Goal: Task Accomplishment & Management: Use online tool/utility

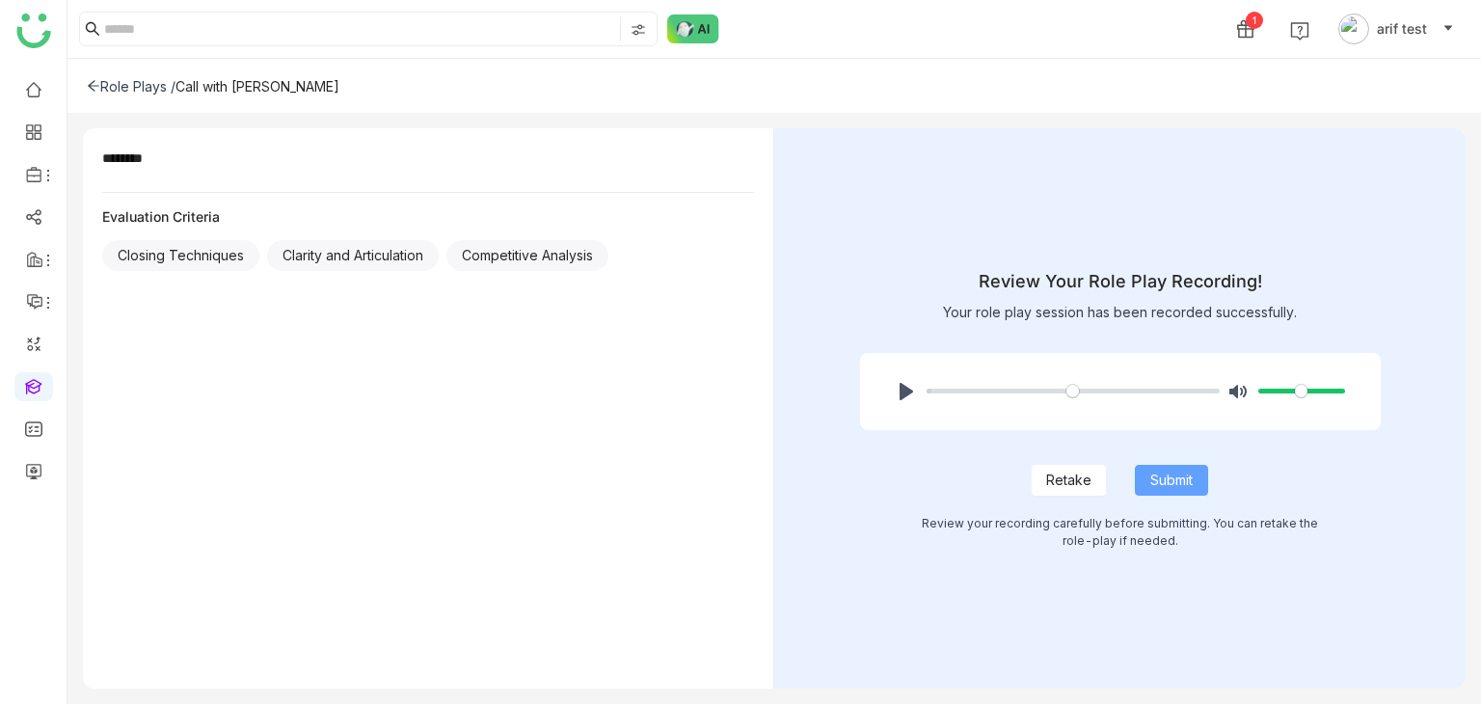
click at [1154, 480] on span "Submit" at bounding box center [1171, 480] width 42 height 21
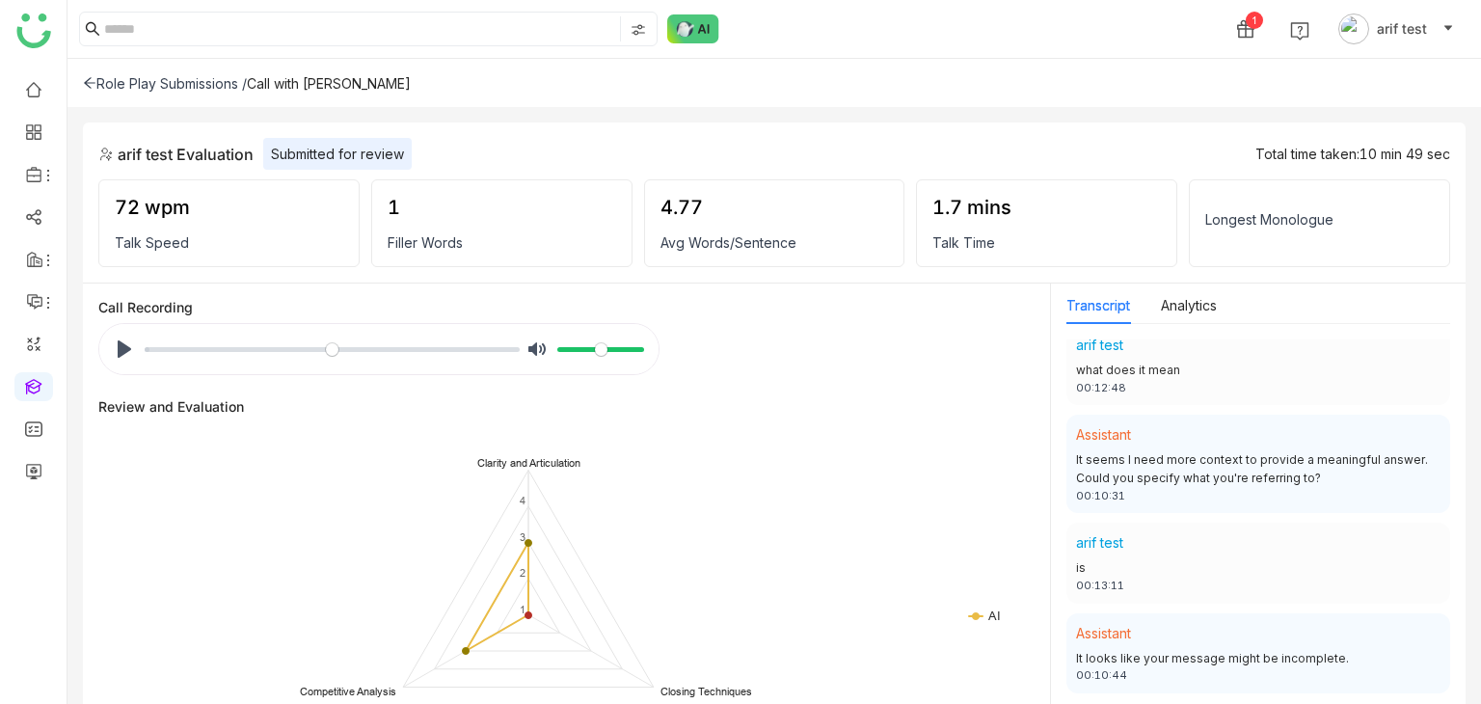
scroll to position [753, 0]
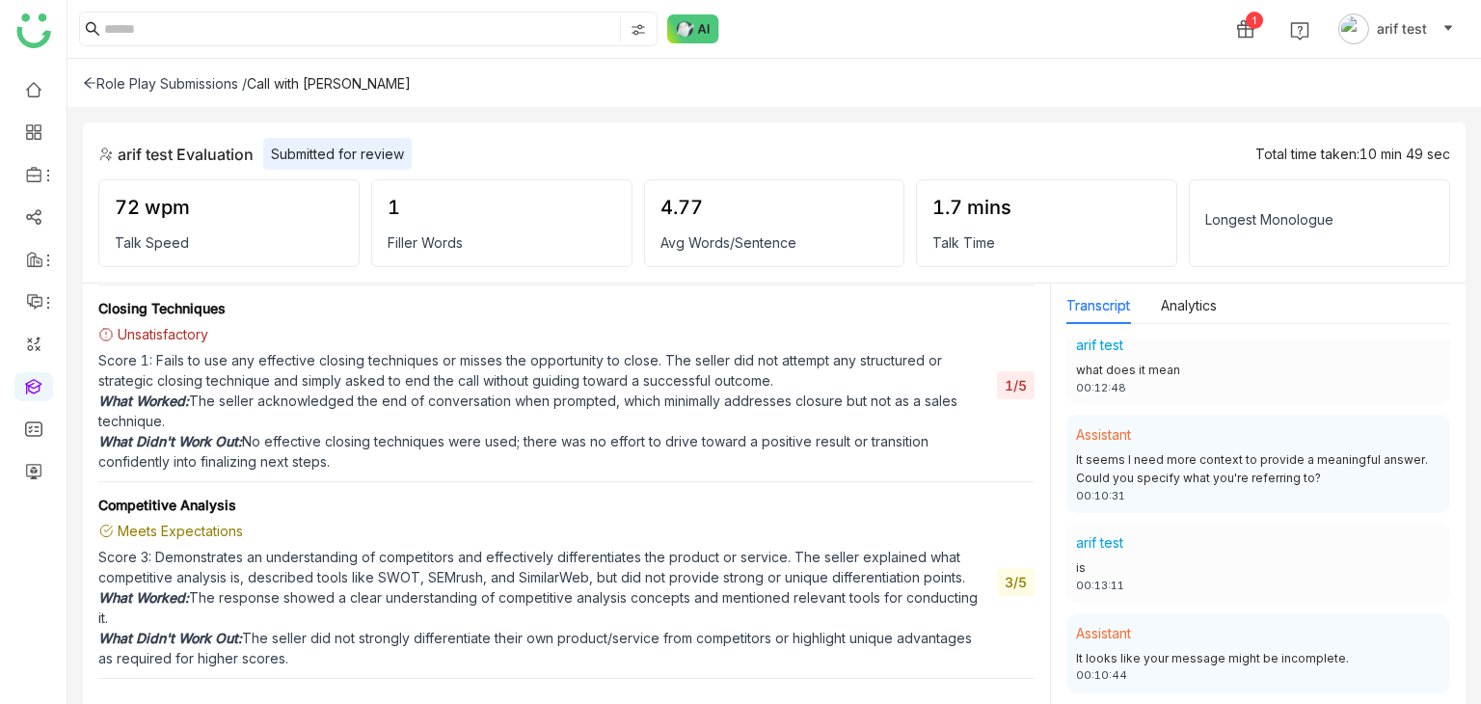
click at [1053, 352] on div "Transcript Analytics Assistant Hello 00:00:00 arif test hello Mahesh this is Ma…" at bounding box center [1258, 494] width 415 height 422
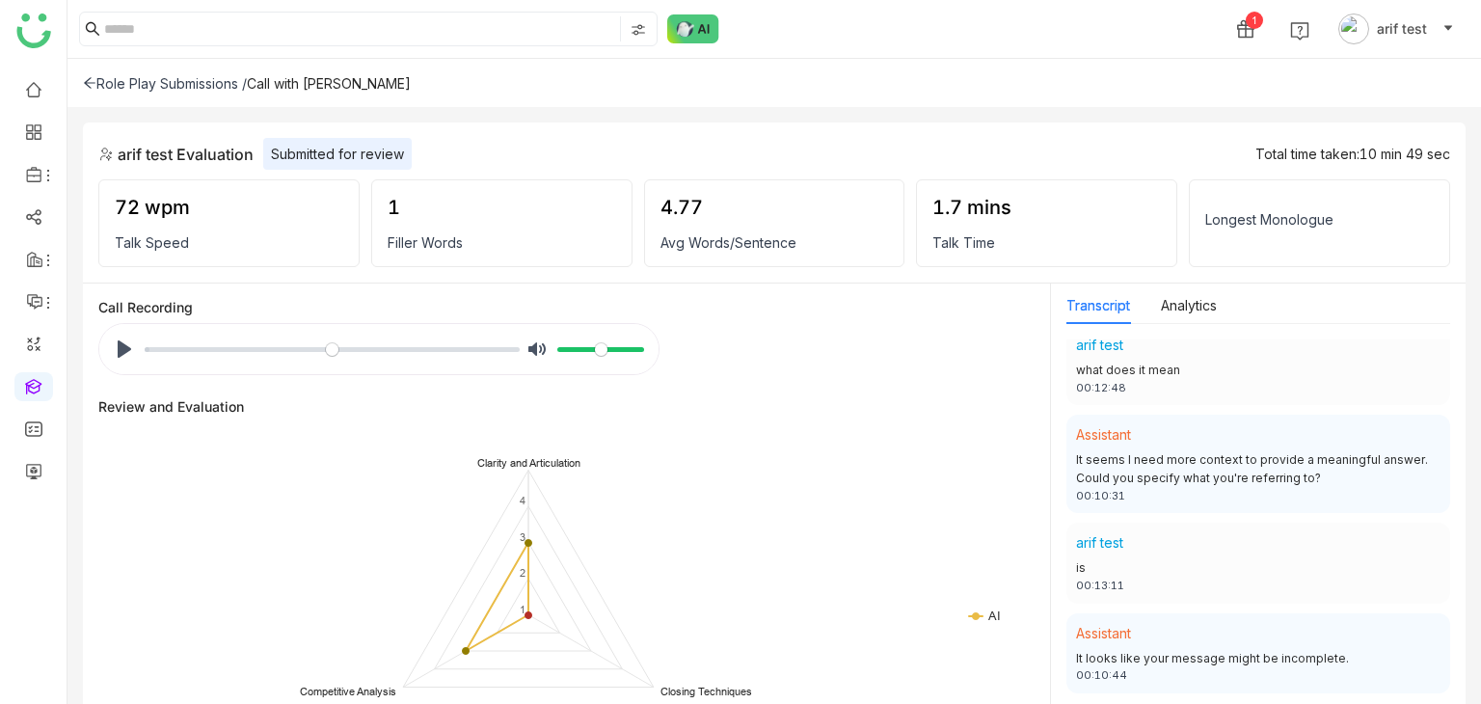
click at [1059, 128] on div "arif test Evaluation Submitted for review Total time taken: 10 min 49 sec 72 wp…" at bounding box center [774, 202] width 1383 height 161
click at [1184, 309] on button "Analytics" at bounding box center [1189, 305] width 56 height 21
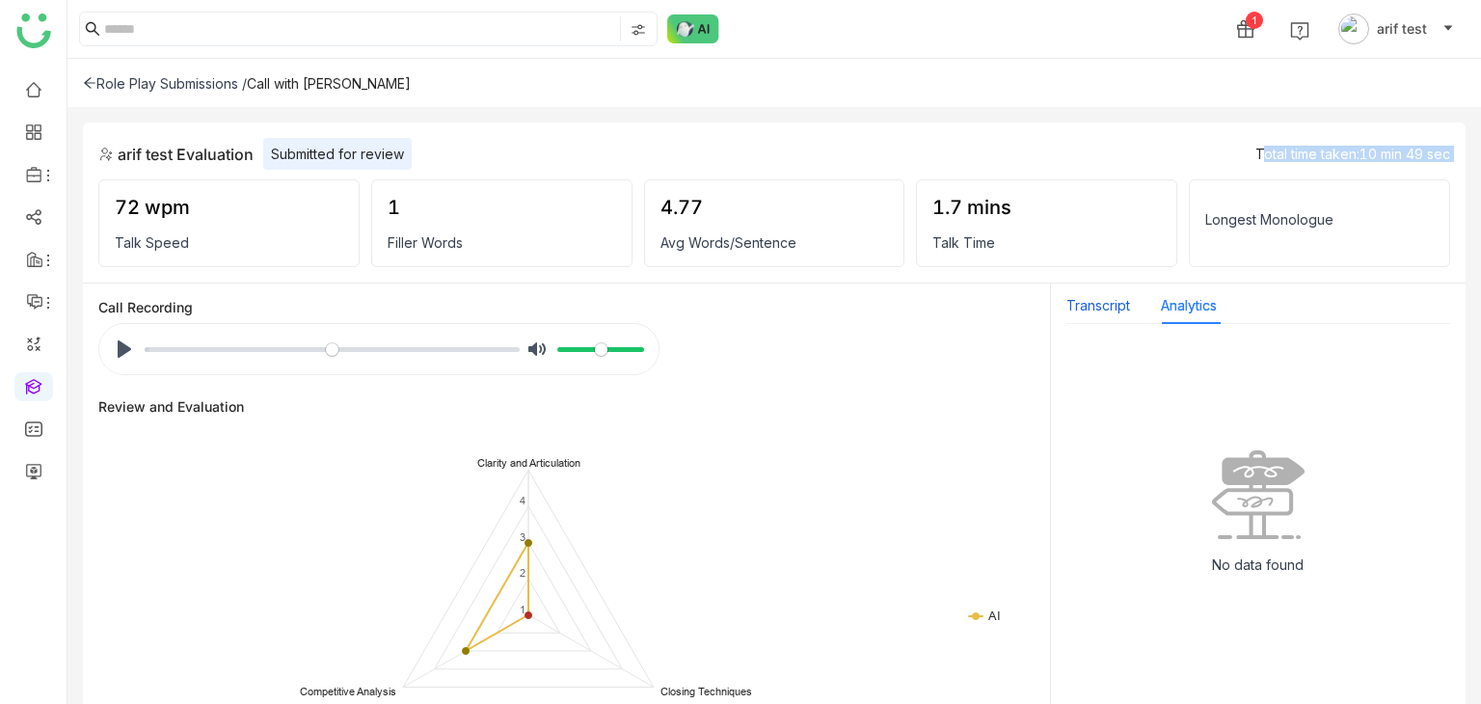
click at [1075, 312] on button "Transcript" at bounding box center [1098, 305] width 64 height 21
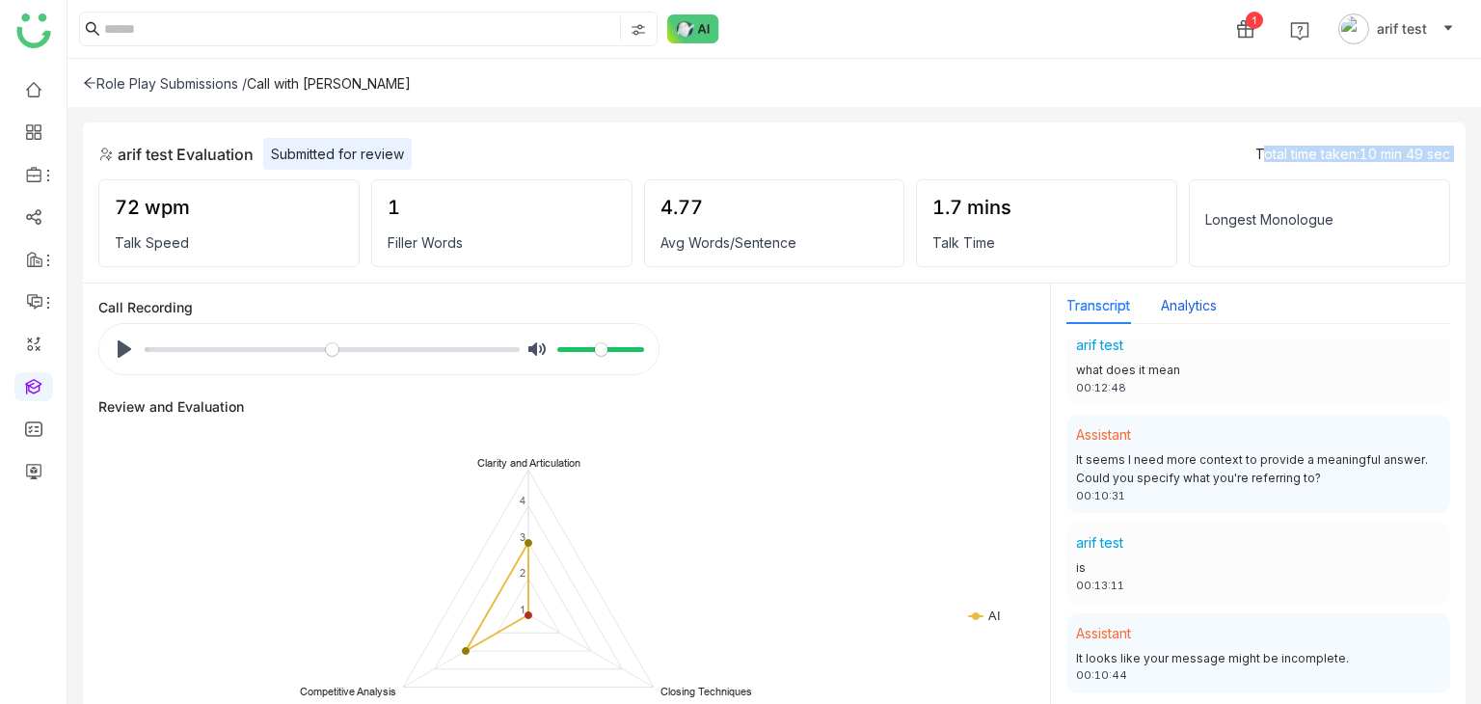
click at [1199, 312] on button "Analytics" at bounding box center [1189, 305] width 56 height 21
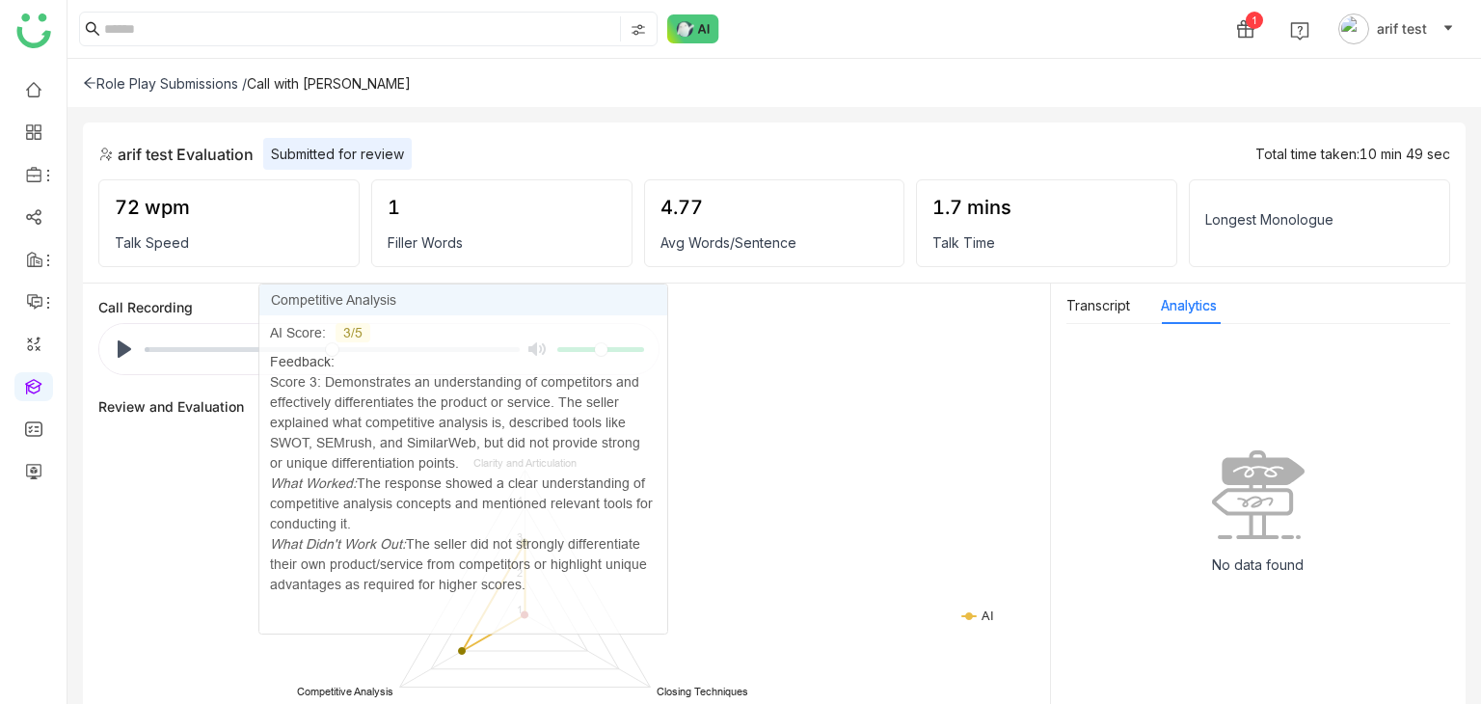
click at [892, 67] on div "Role Play Submissions / Call with mahesh" at bounding box center [774, 83] width 1414 height 48
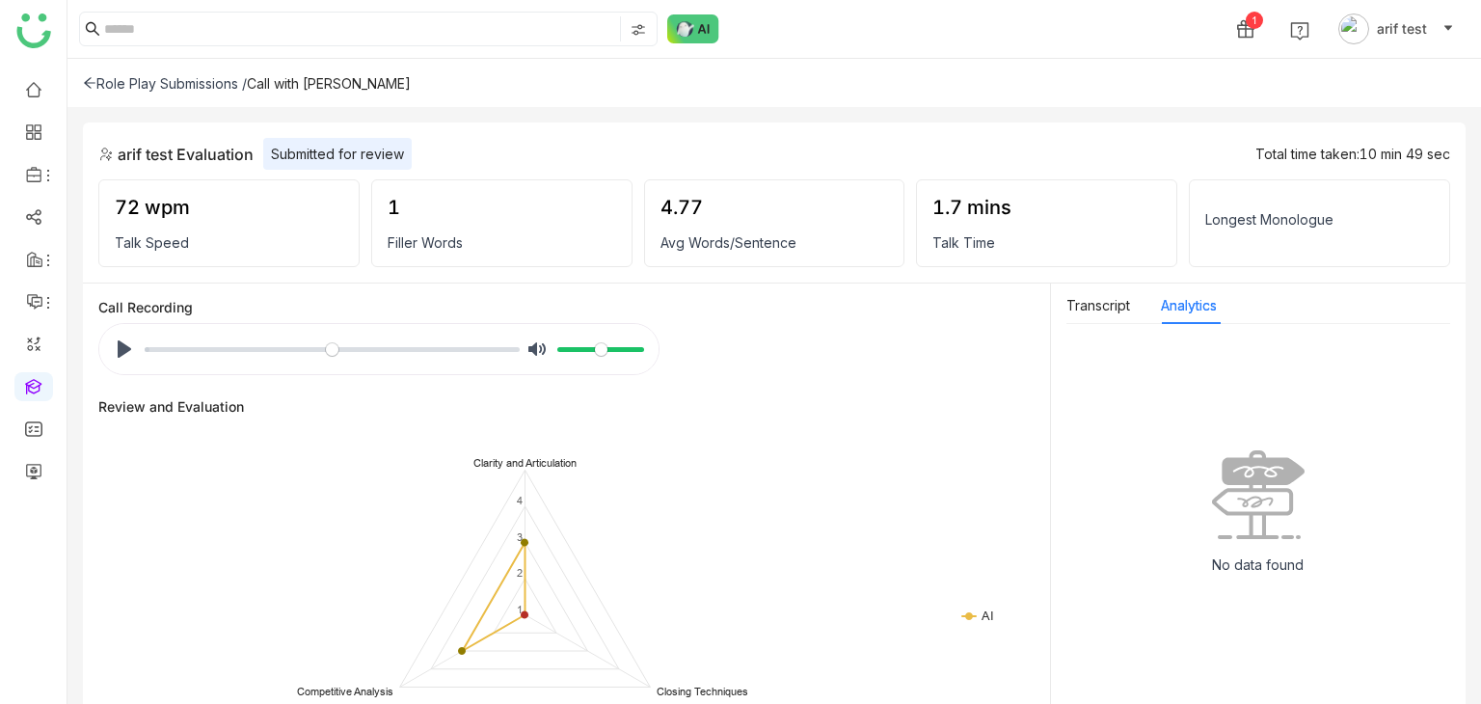
click at [1329, 217] on div "Longest Monologue" at bounding box center [1319, 219] width 229 height 16
drag, startPoint x: 1349, startPoint y: 209, endPoint x: 1185, endPoint y: 212, distance: 164.0
click at [1185, 212] on div "72 wpm Talk Speed 1 Filler Words 4.77 Avg Words/Sentence 1.7 mins Talk Time Lon…" at bounding box center [774, 223] width 1352 height 88
click at [1106, 312] on button "Transcript" at bounding box center [1098, 305] width 64 height 21
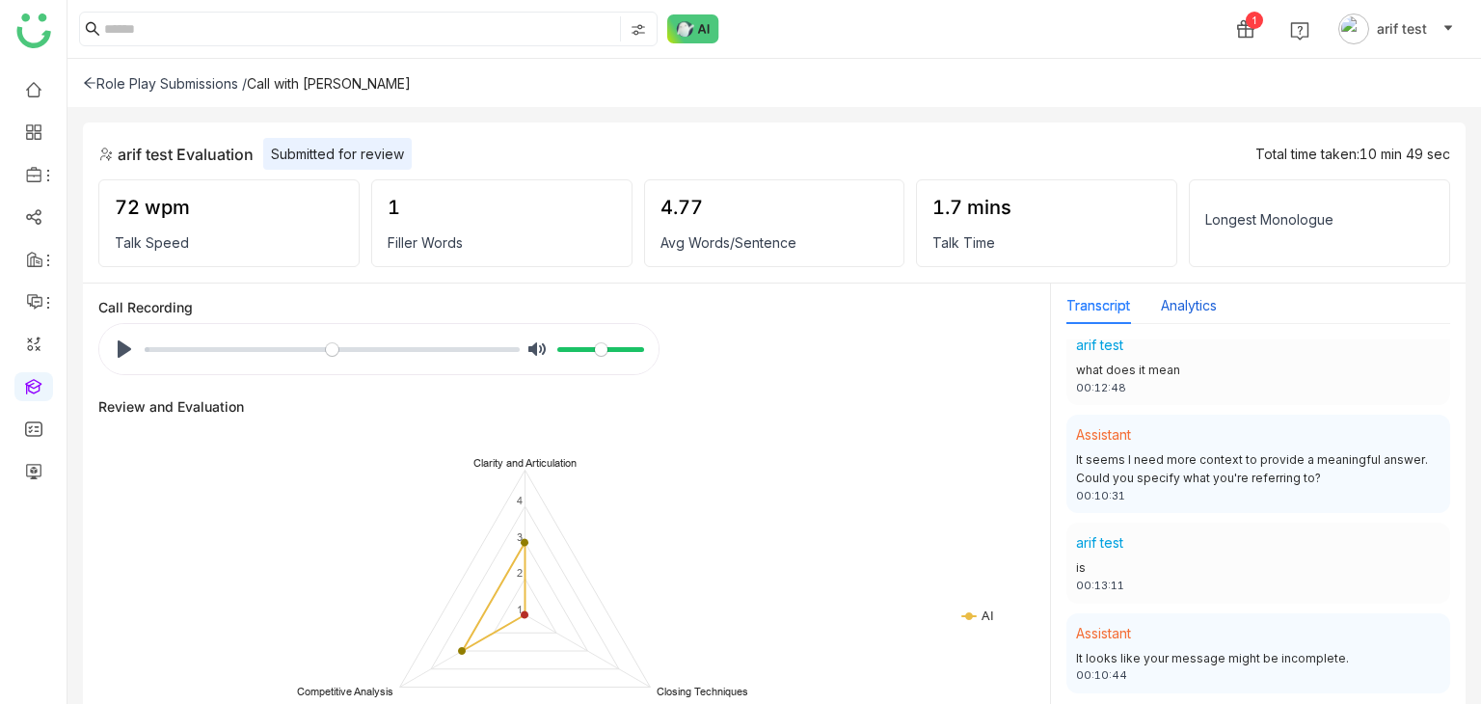
click at [1197, 312] on button "Analytics" at bounding box center [1189, 305] width 56 height 21
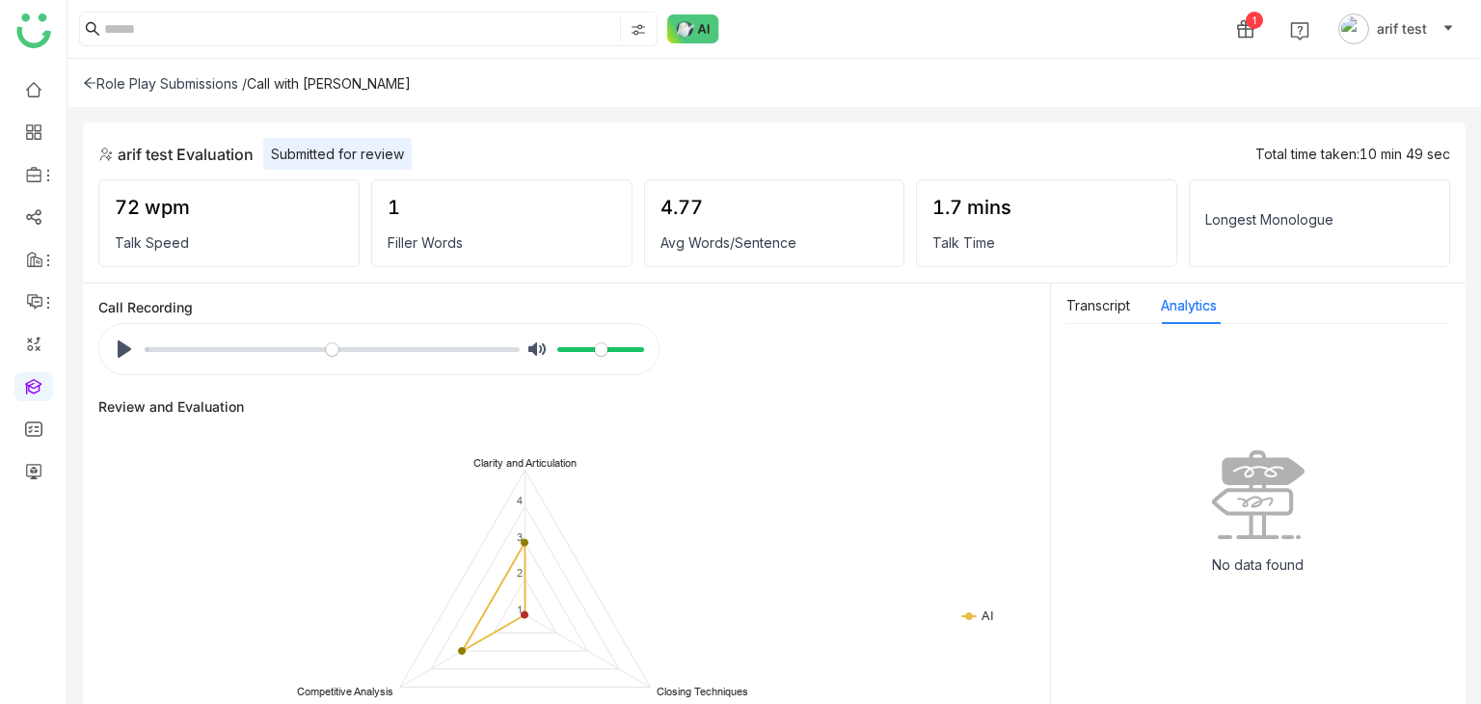
click at [1160, 106] on div "Role Play Submissions / Call with mahesh" at bounding box center [774, 83] width 1414 height 48
click at [124, 353] on button "Pause Play" at bounding box center [124, 349] width 31 height 31
click at [361, 354] on input "Seek" at bounding box center [332, 349] width 375 height 18
click at [421, 347] on input "Seek" at bounding box center [332, 349] width 375 height 18
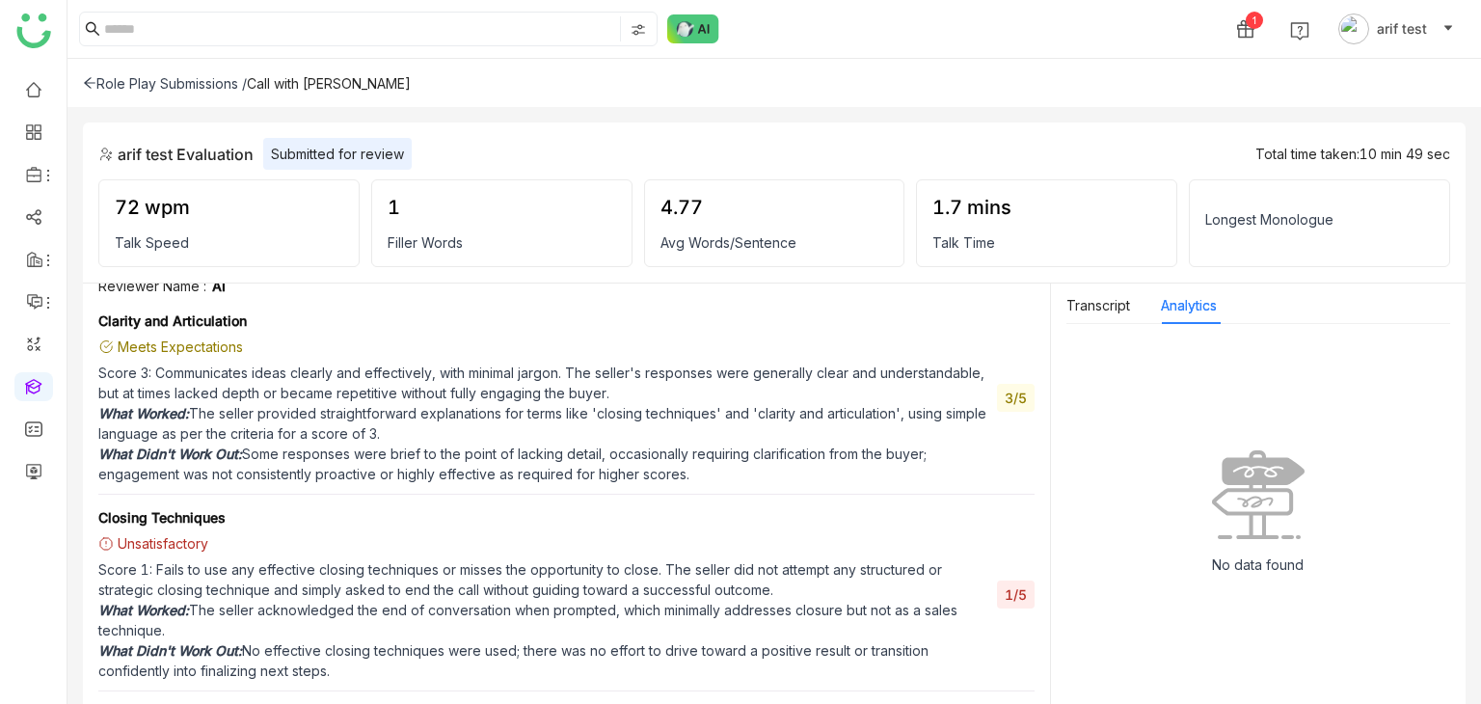
scroll to position [753, 0]
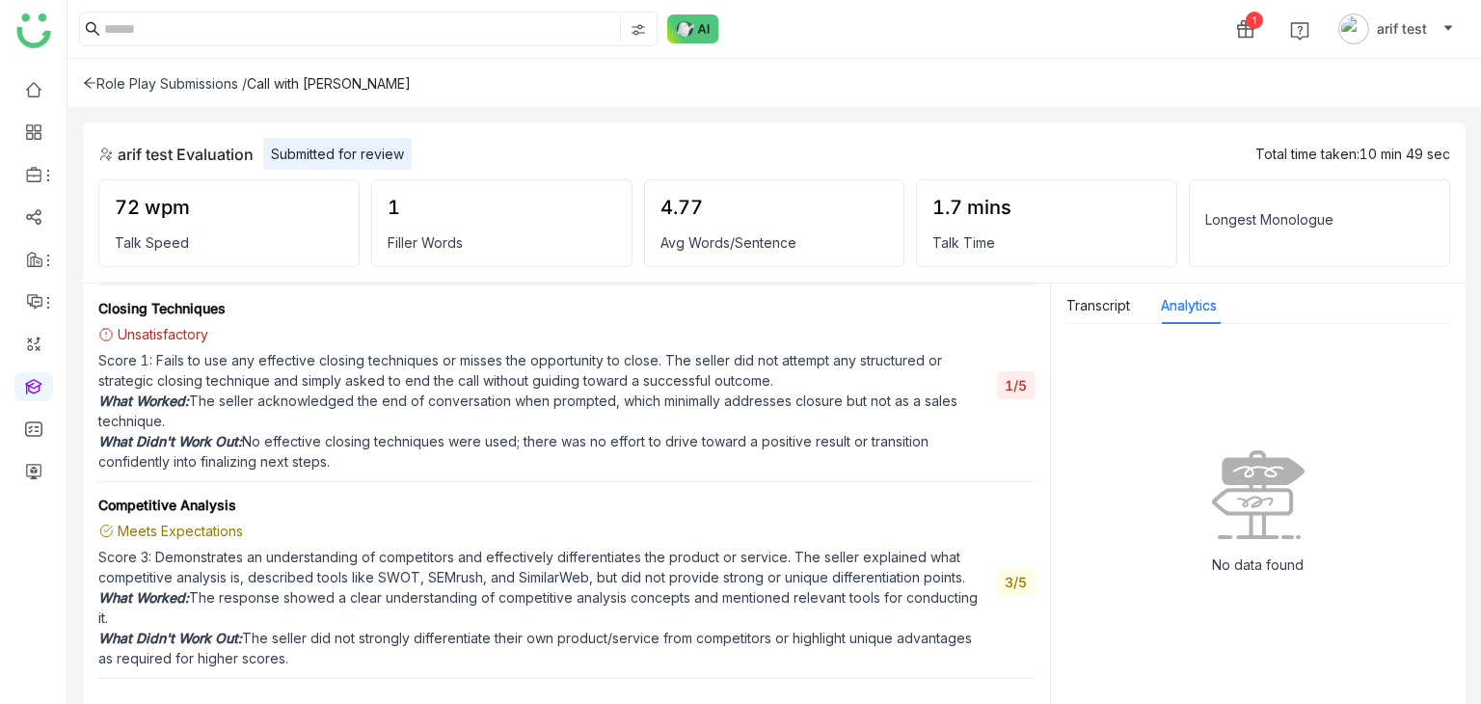
type input "*****"
click at [93, 86] on icon at bounding box center [89, 82] width 13 height 13
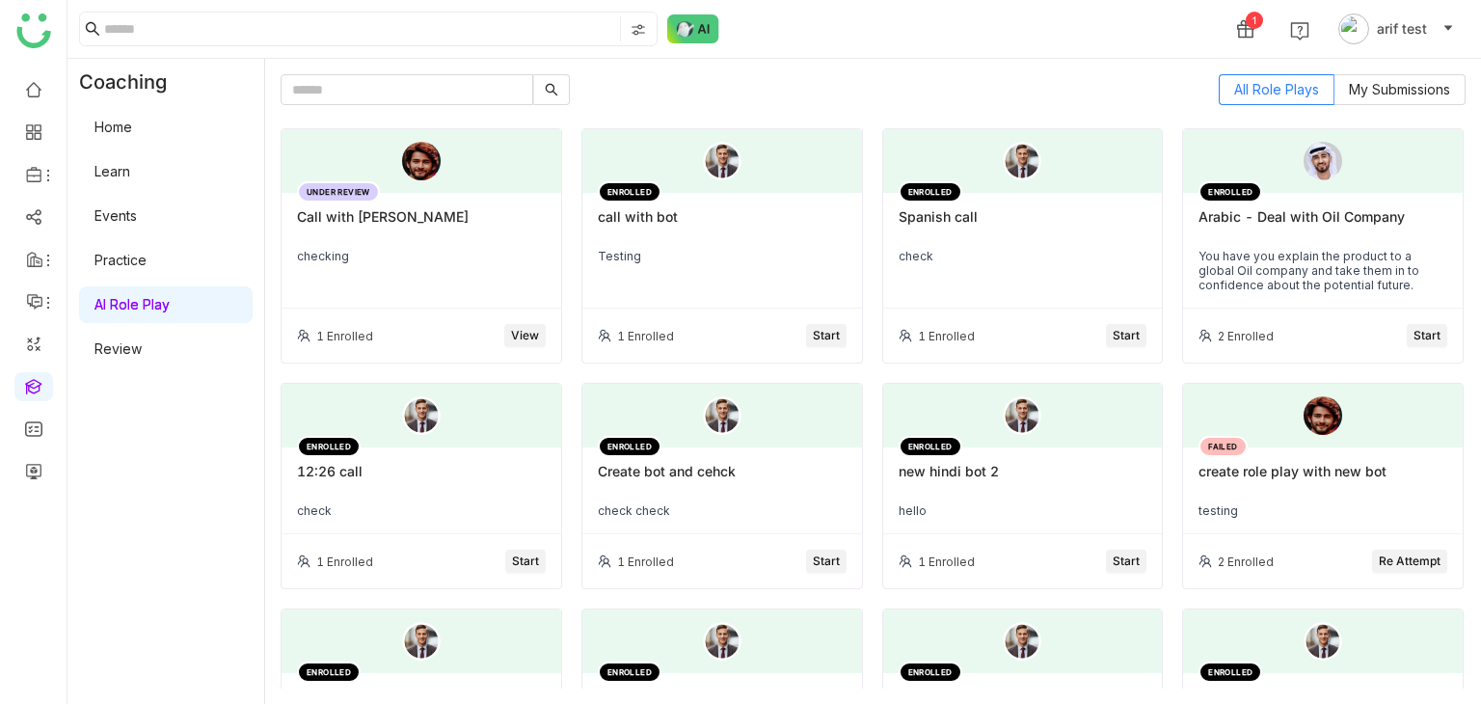
click at [428, 253] on div "checking" at bounding box center [421, 256] width 249 height 14
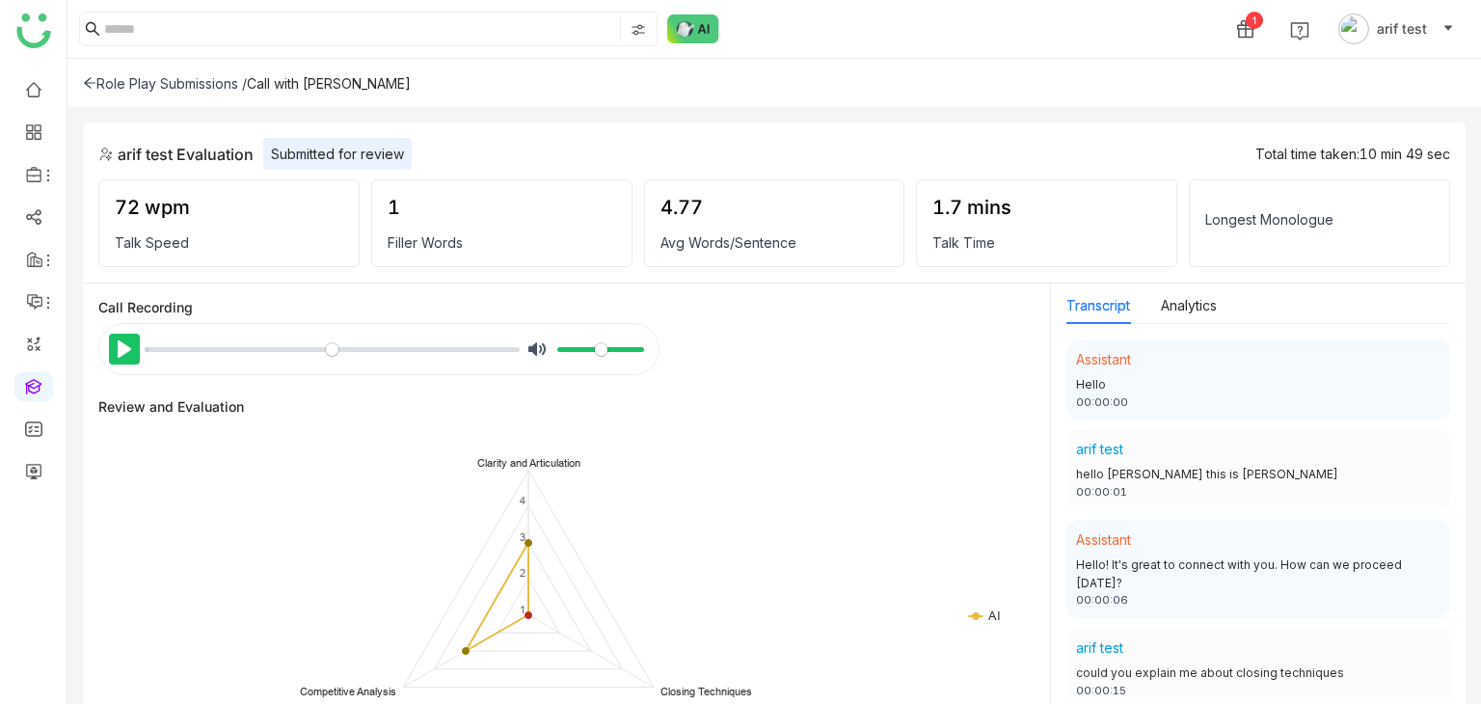
click at [123, 350] on button "Pause Play" at bounding box center [124, 349] width 31 height 31
type input "****"
click at [94, 86] on icon at bounding box center [89, 82] width 13 height 13
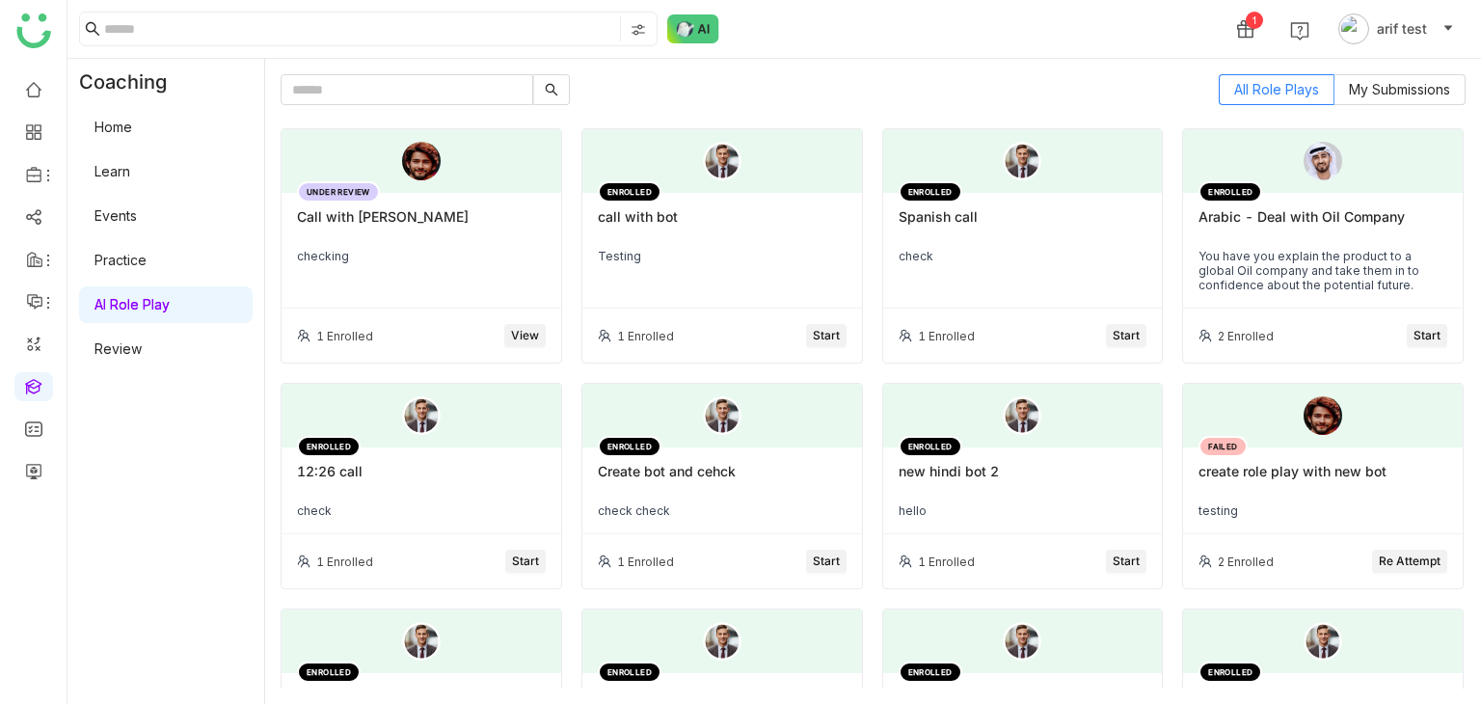
click at [524, 278] on div "UNDER REVIEW Call with mahesh checking" at bounding box center [422, 251] width 280 height 116
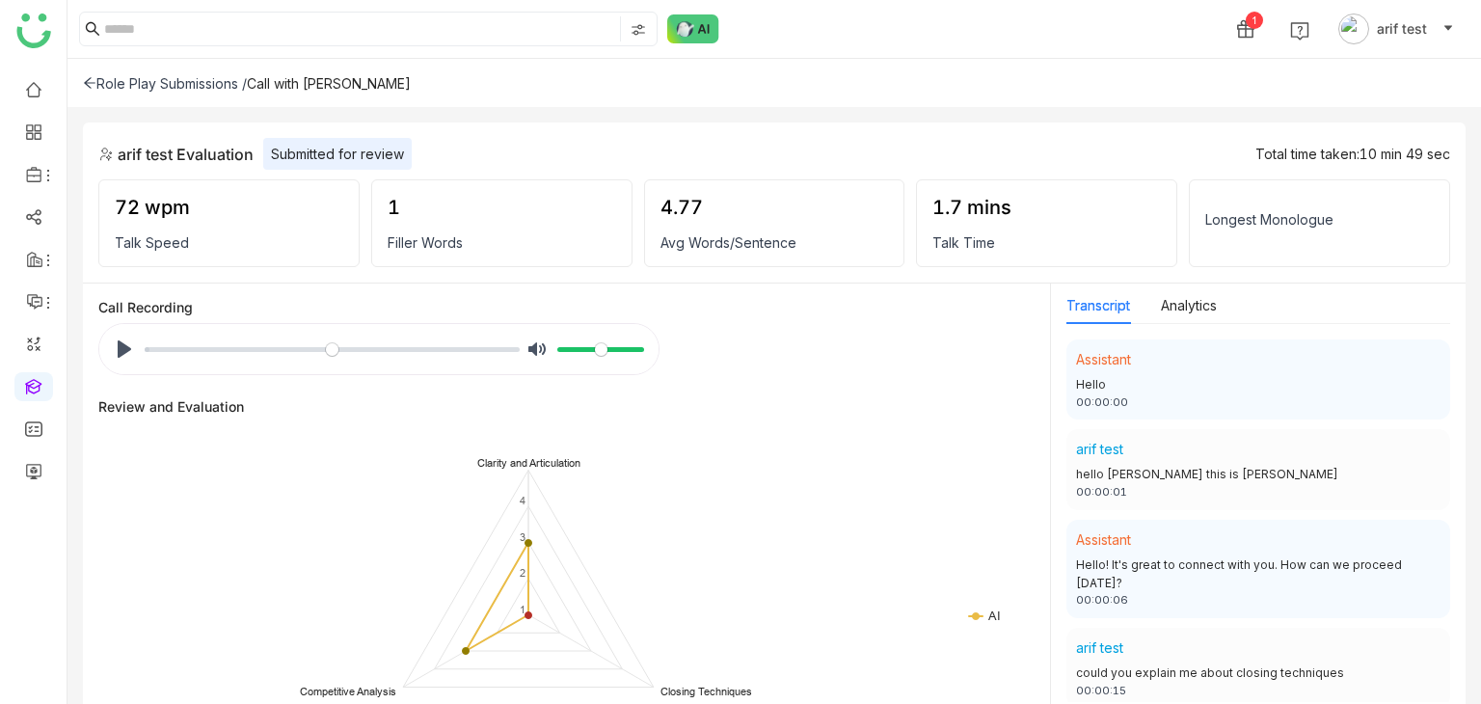
click at [89, 75] on div "Role Play Submissions /" at bounding box center [165, 83] width 164 height 16
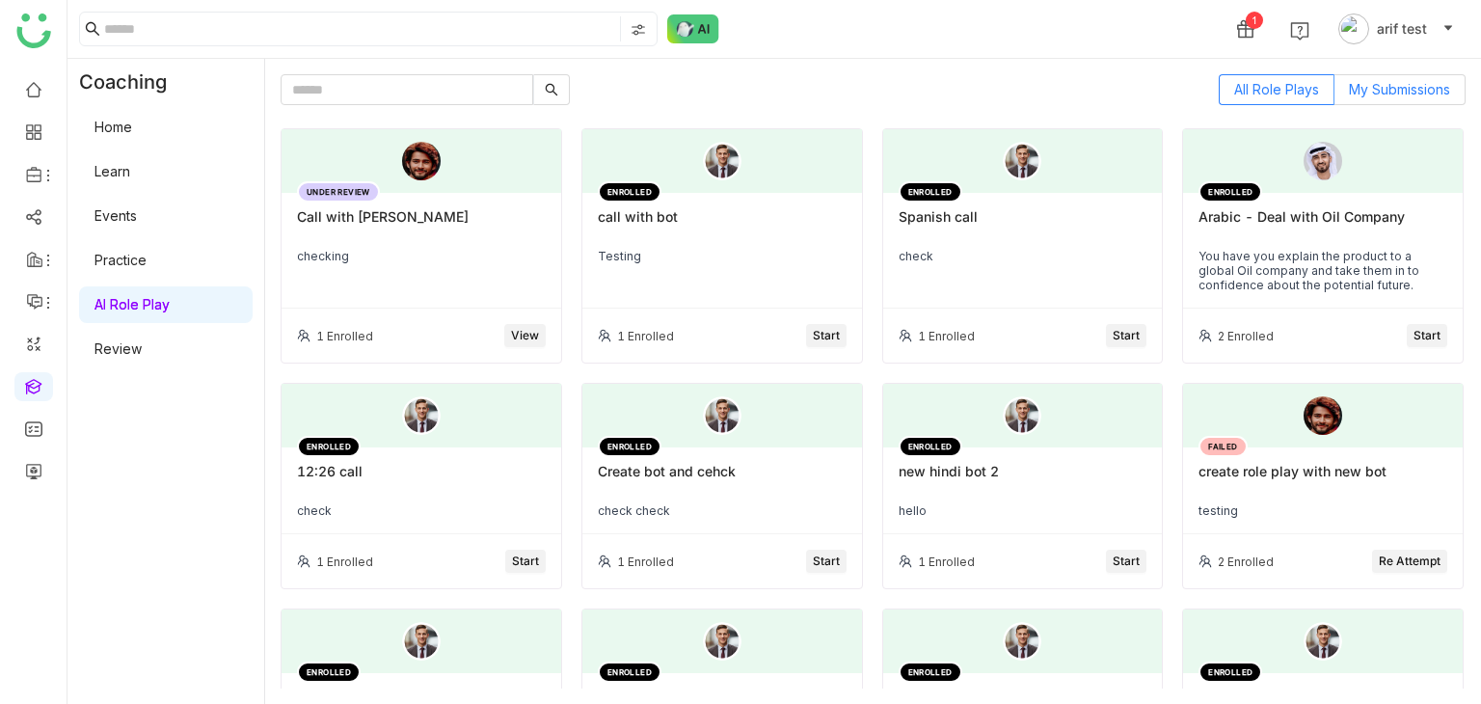
click at [1335, 80] on label "My Submissions" at bounding box center [1400, 89] width 131 height 31
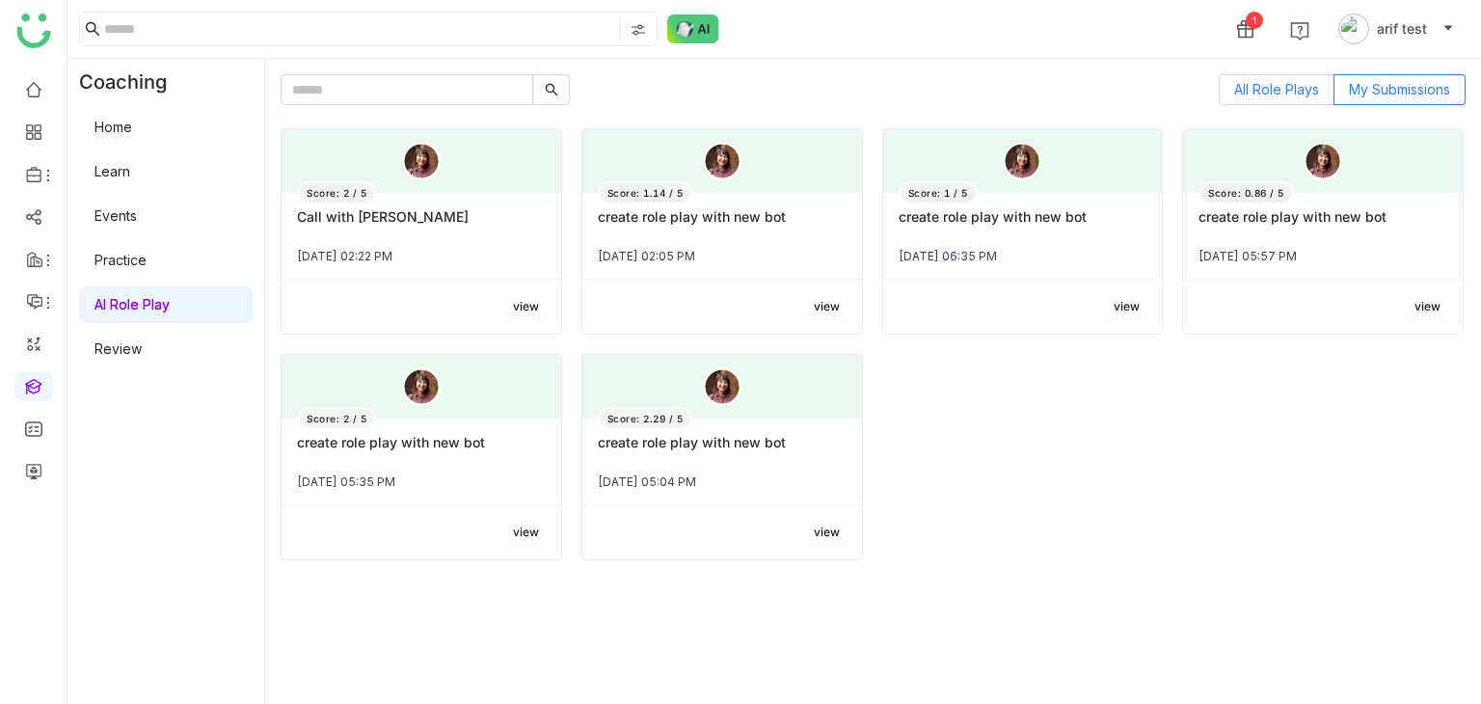
click at [1310, 83] on span "All Role Plays" at bounding box center [1276, 89] width 85 height 16
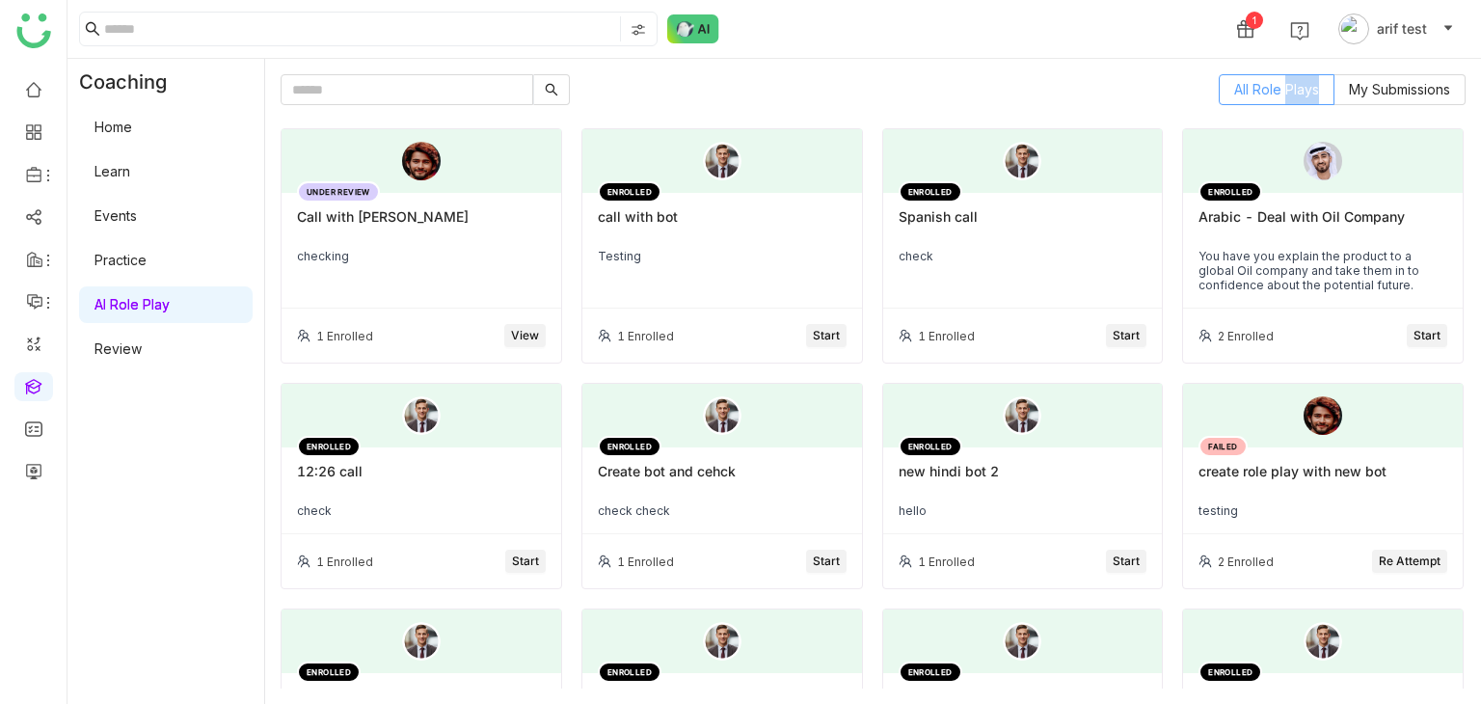
click at [1310, 83] on span "All Role Plays" at bounding box center [1276, 89] width 85 height 16
click at [542, 259] on div "UNDER REVIEW Call with mahesh checking" at bounding box center [422, 251] width 280 height 116
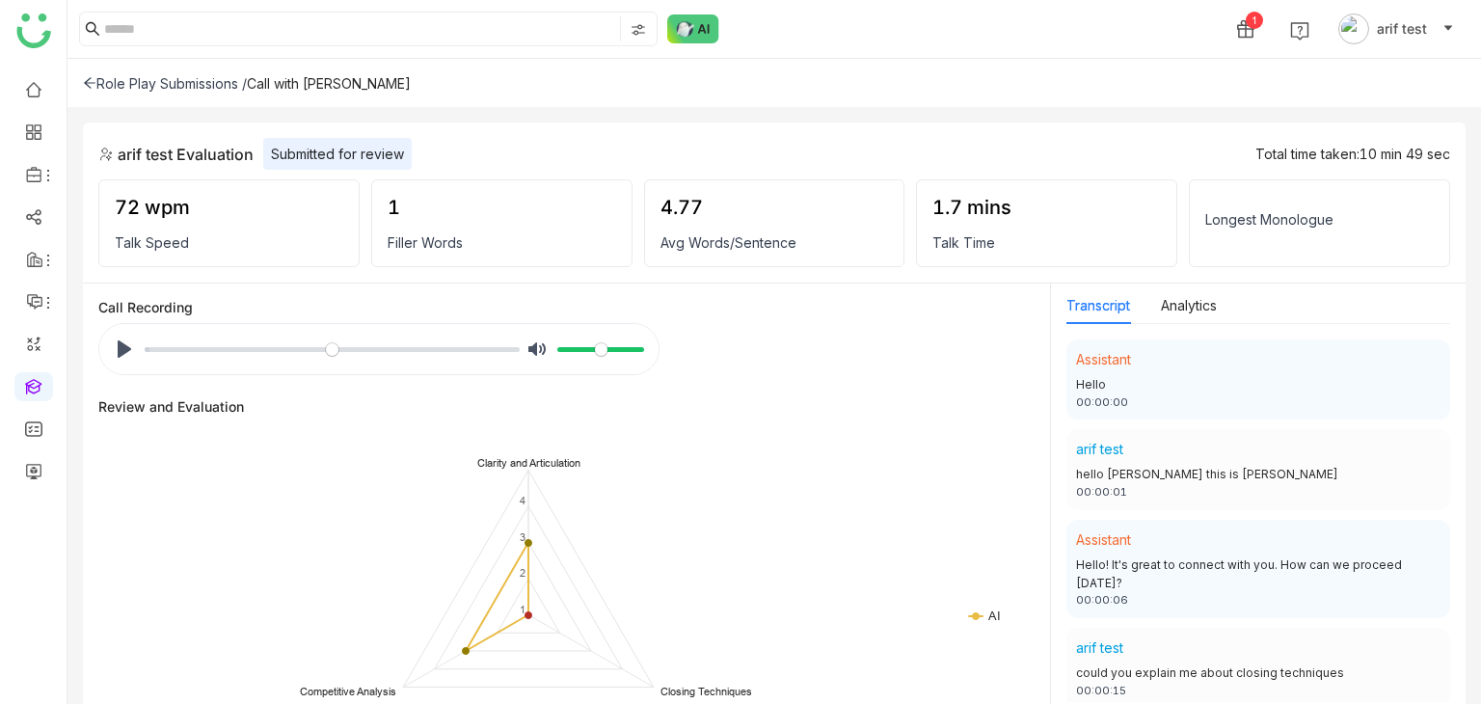
click at [91, 81] on icon at bounding box center [89, 82] width 13 height 13
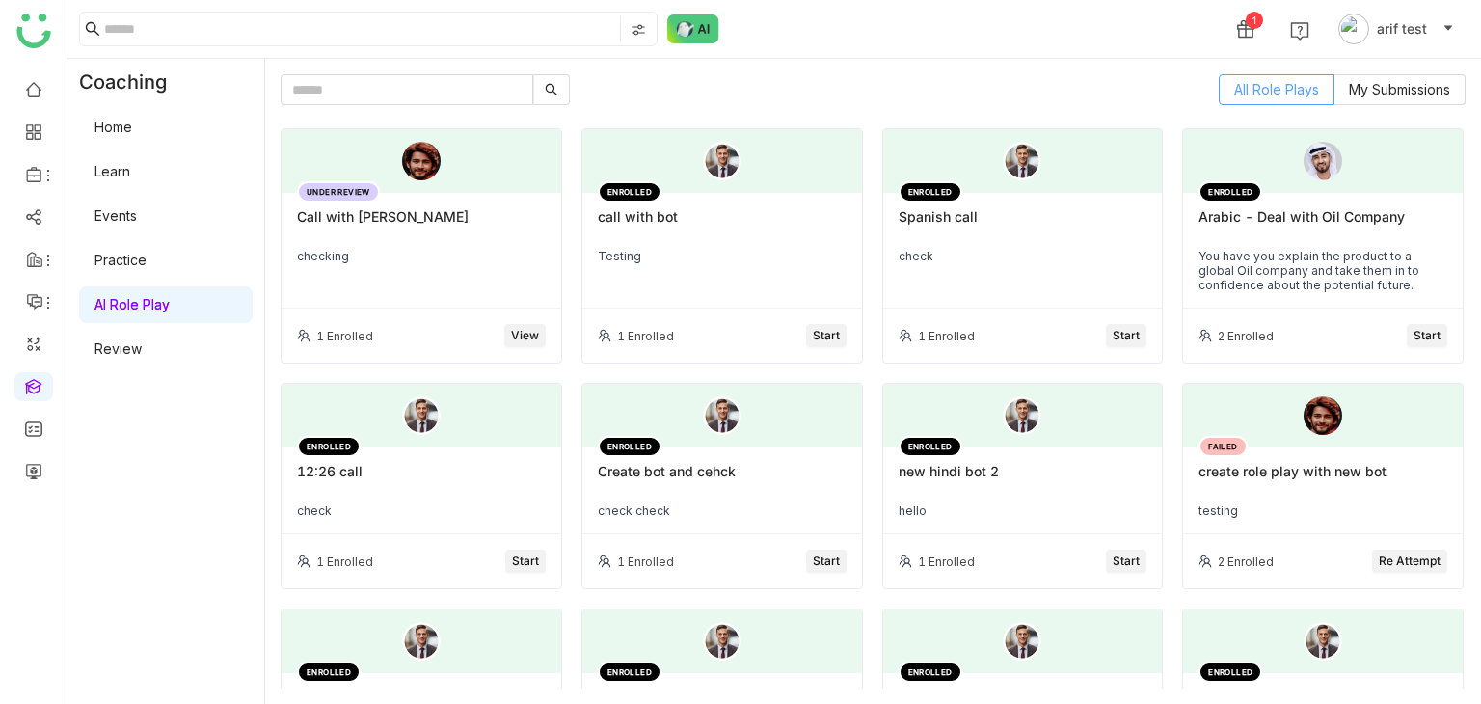
click at [1269, 104] on label "All Role Plays" at bounding box center [1277, 89] width 116 height 31
click at [474, 209] on div "Call with [PERSON_NAME]" at bounding box center [421, 224] width 249 height 33
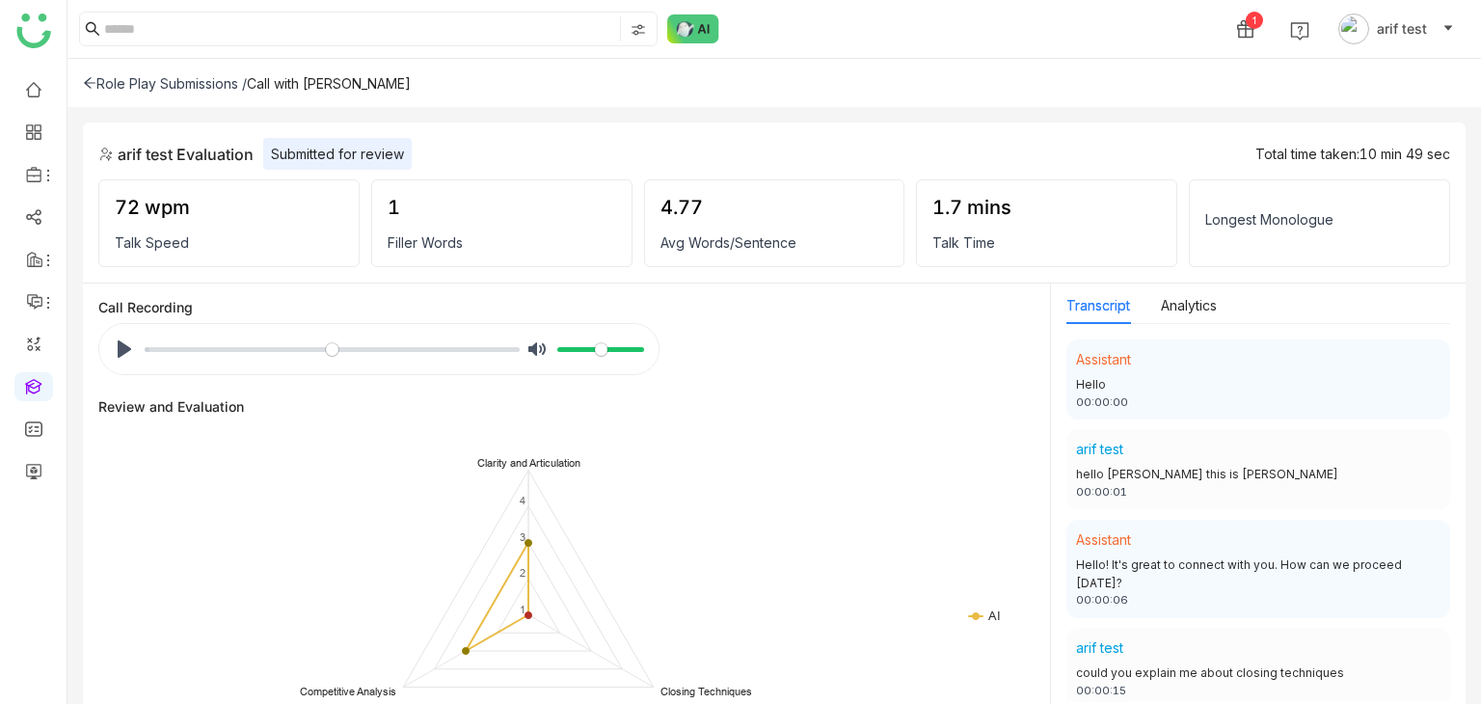
click at [95, 83] on icon at bounding box center [89, 82] width 13 height 13
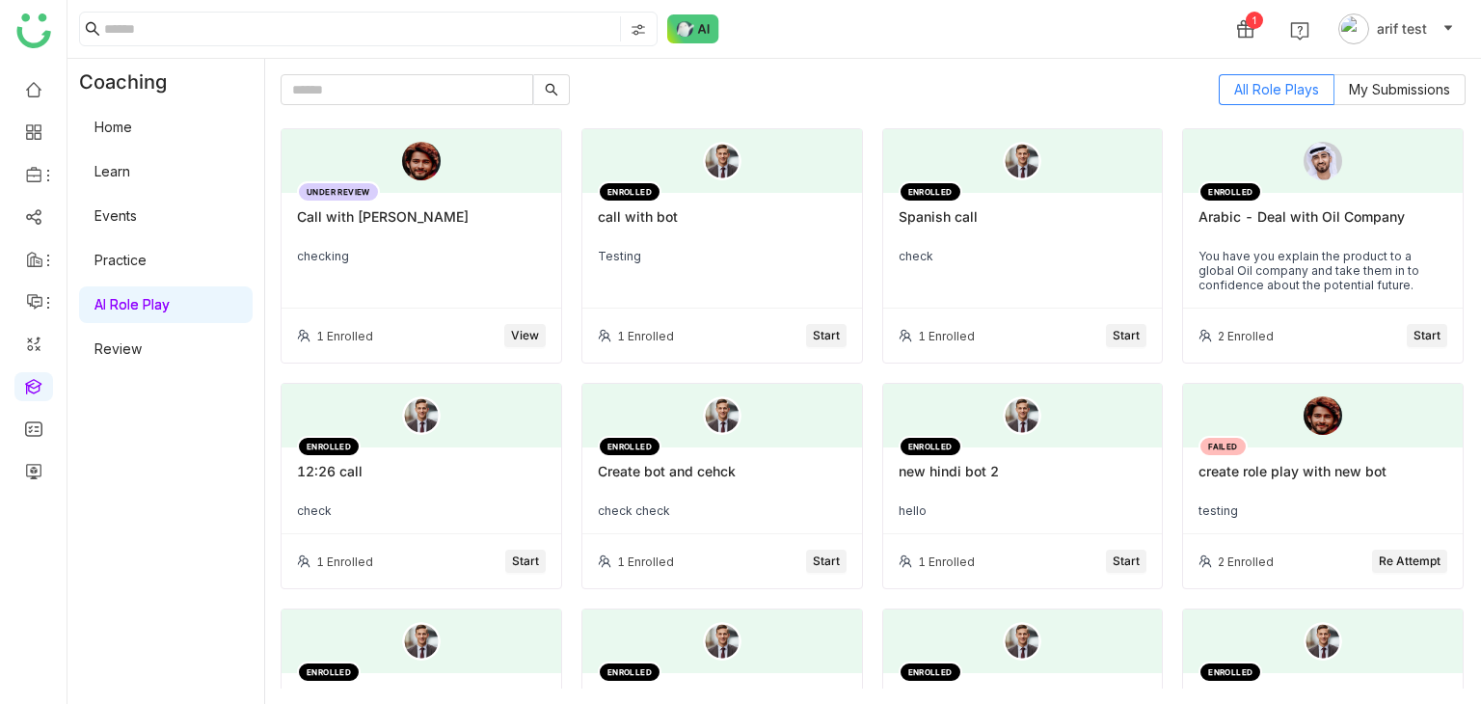
click at [407, 221] on div "Call with [PERSON_NAME]" at bounding box center [421, 224] width 249 height 33
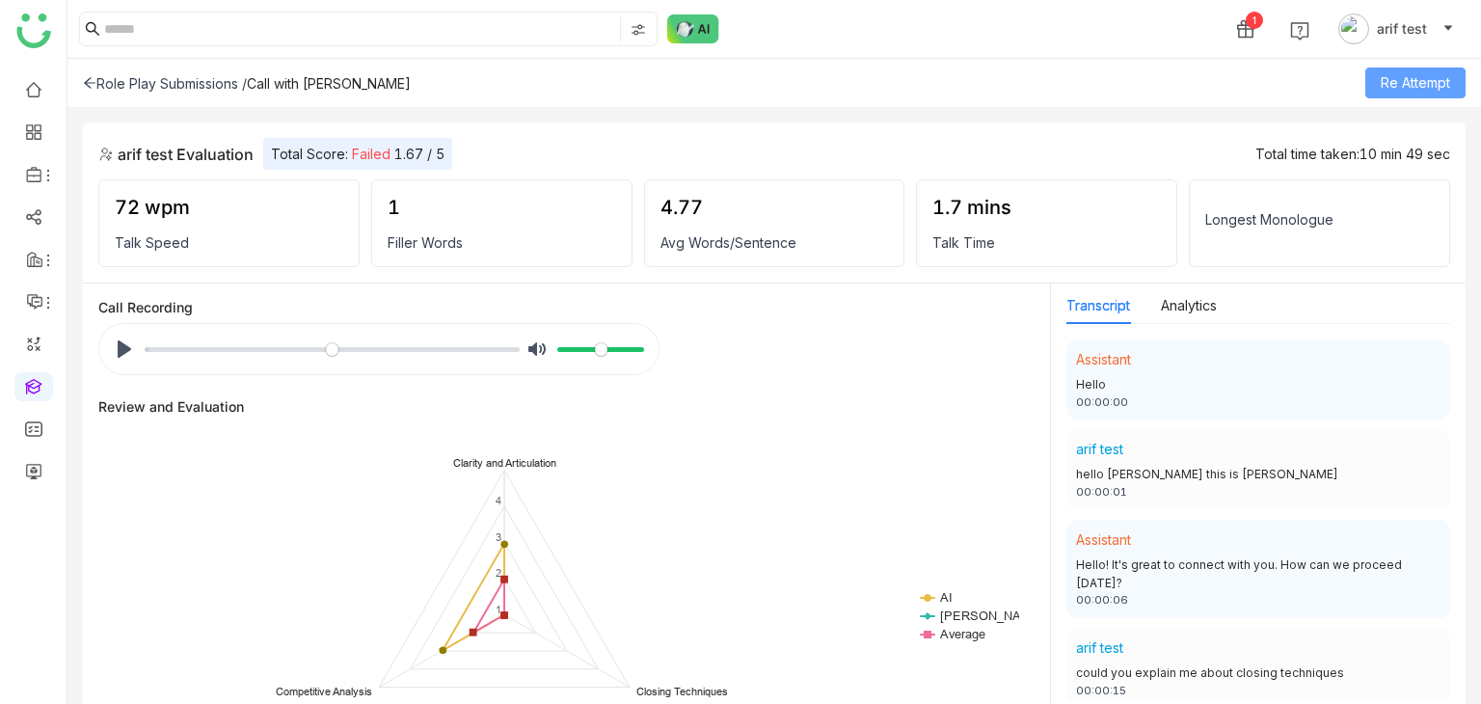
click at [1434, 76] on span "Re Attempt" at bounding box center [1415, 82] width 69 height 21
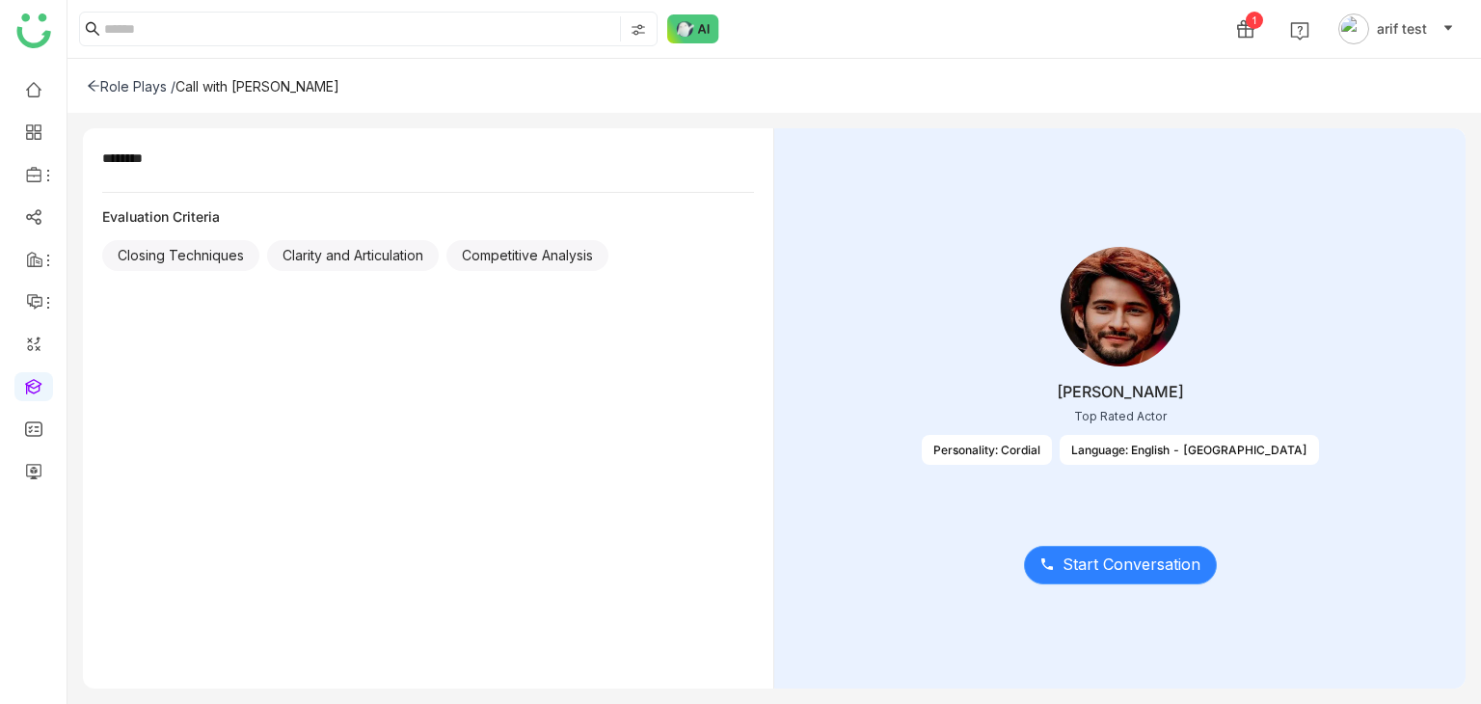
click at [1138, 573] on span "Start Conversation" at bounding box center [1132, 565] width 138 height 24
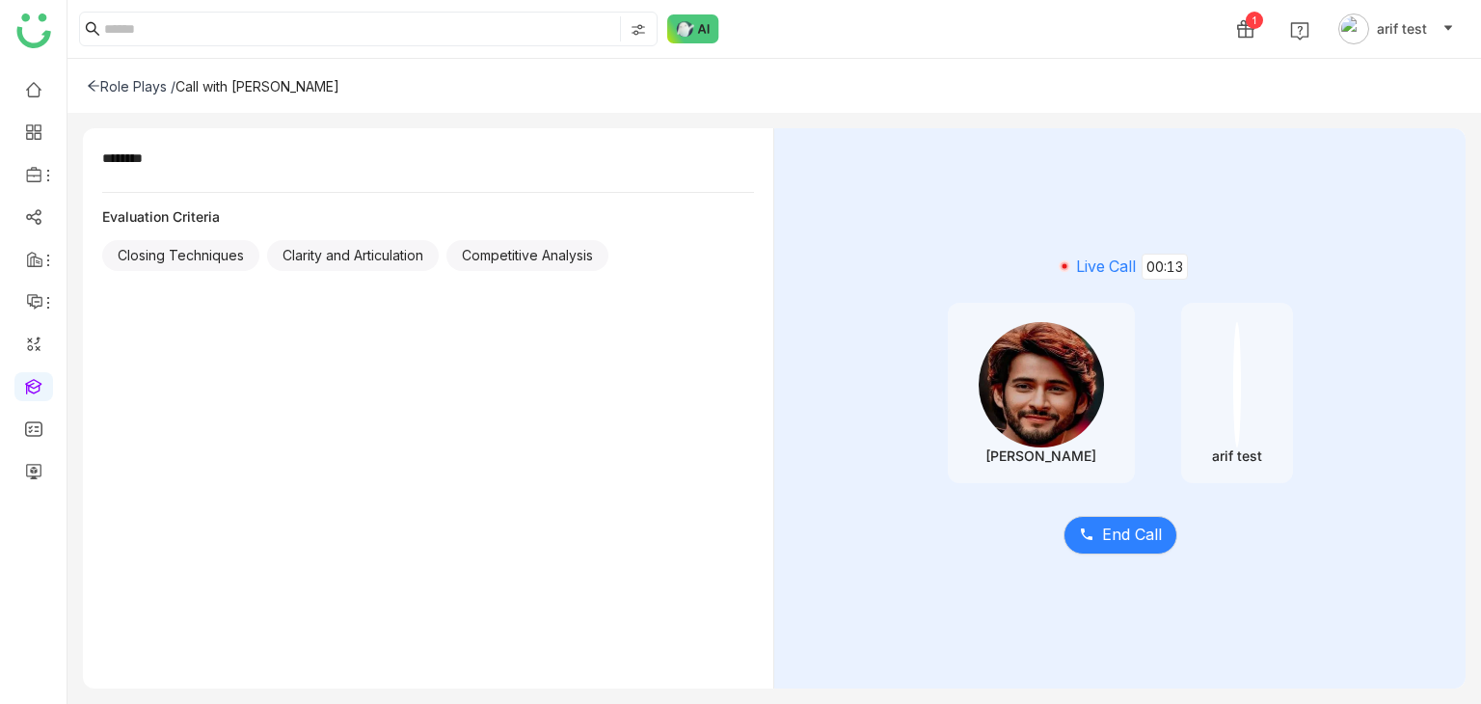
click at [93, 84] on icon at bounding box center [93, 85] width 13 height 13
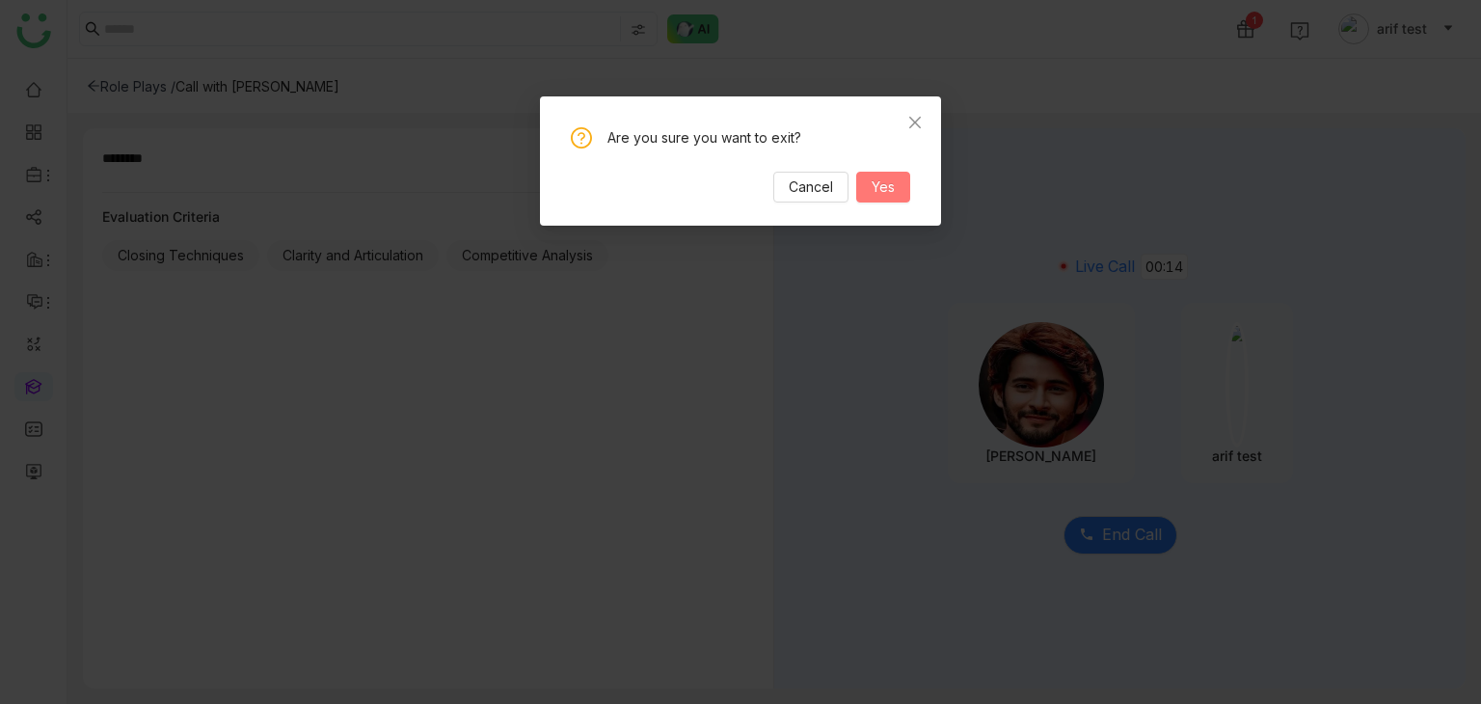
click at [889, 182] on span "Yes" at bounding box center [883, 186] width 23 height 21
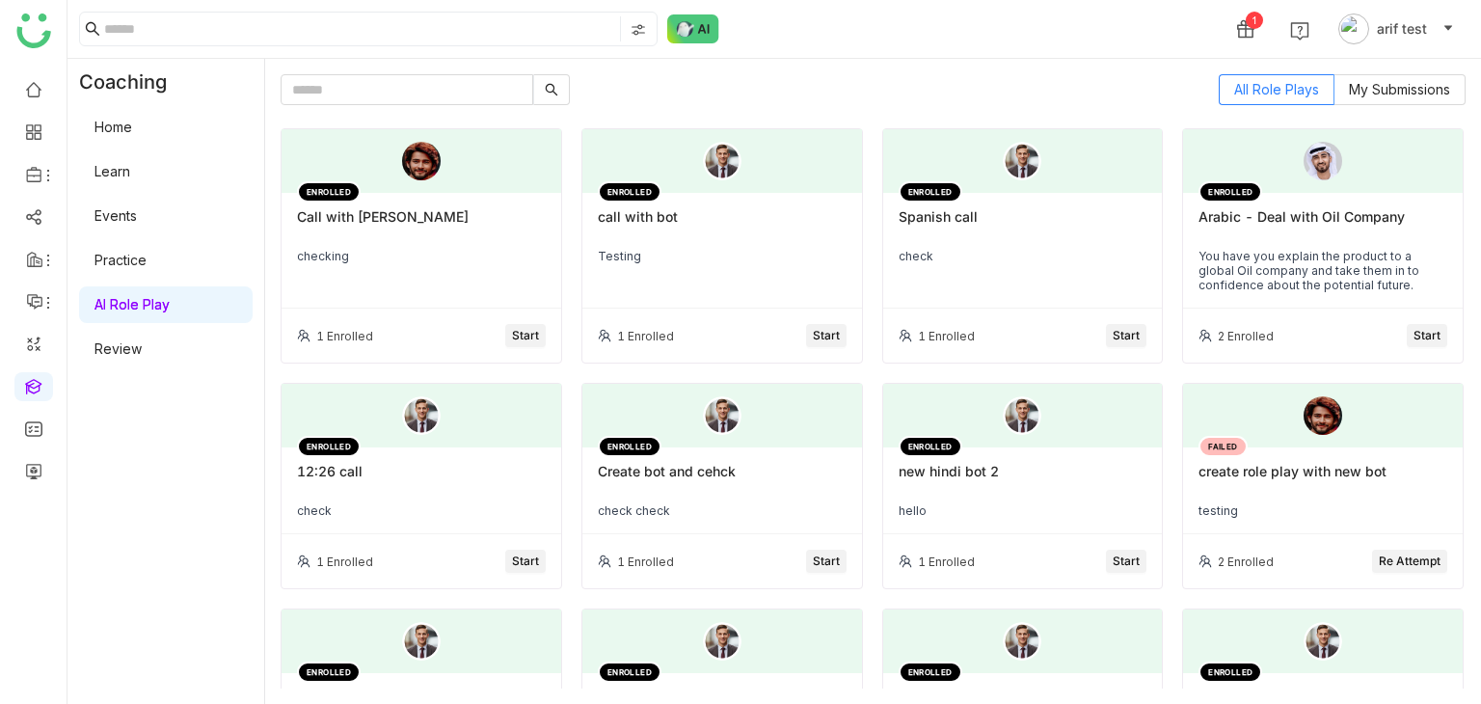
click at [375, 225] on div "Call with [PERSON_NAME]" at bounding box center [421, 224] width 249 height 33
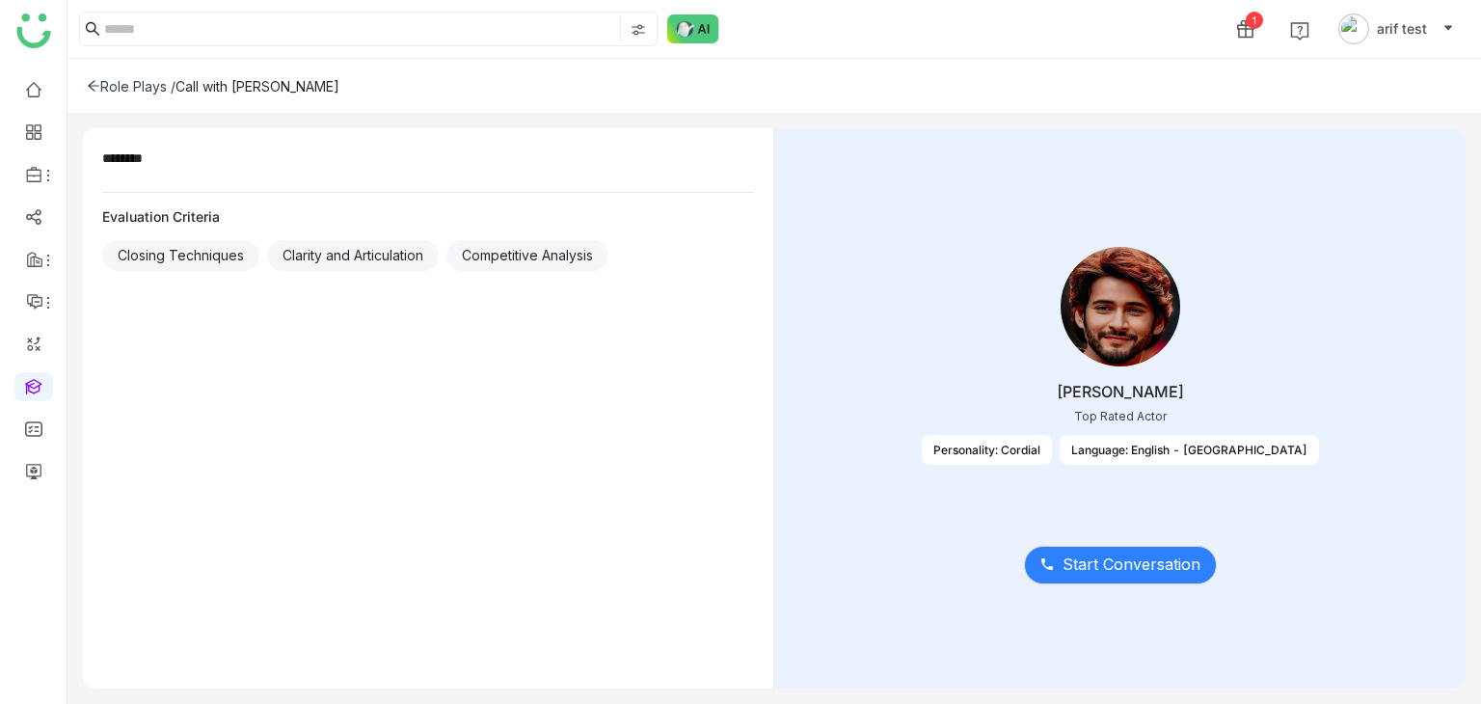
click at [1153, 528] on div "Start Conversation" at bounding box center [1120, 553] width 632 height 81
click at [1153, 561] on span "Start Conversation" at bounding box center [1132, 565] width 138 height 24
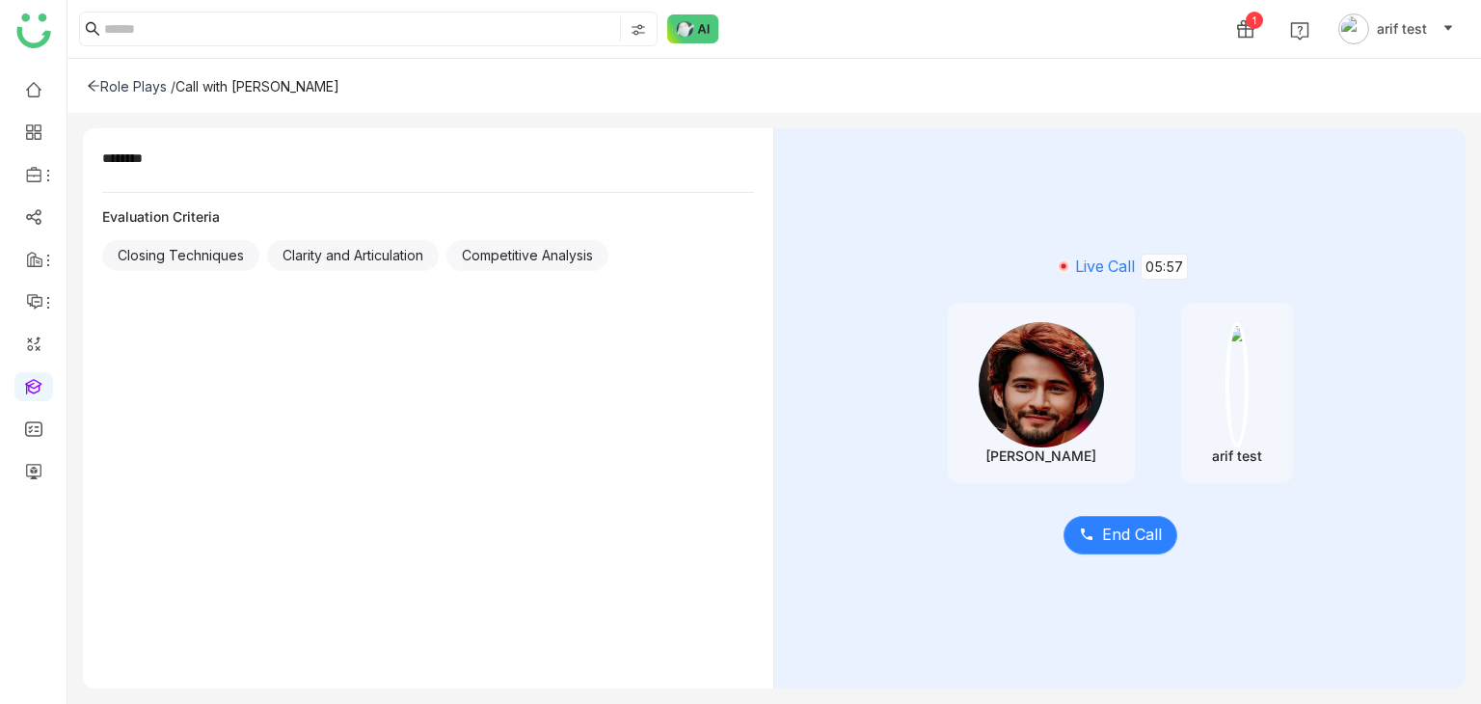
click at [1139, 533] on span "End Call" at bounding box center [1132, 535] width 60 height 24
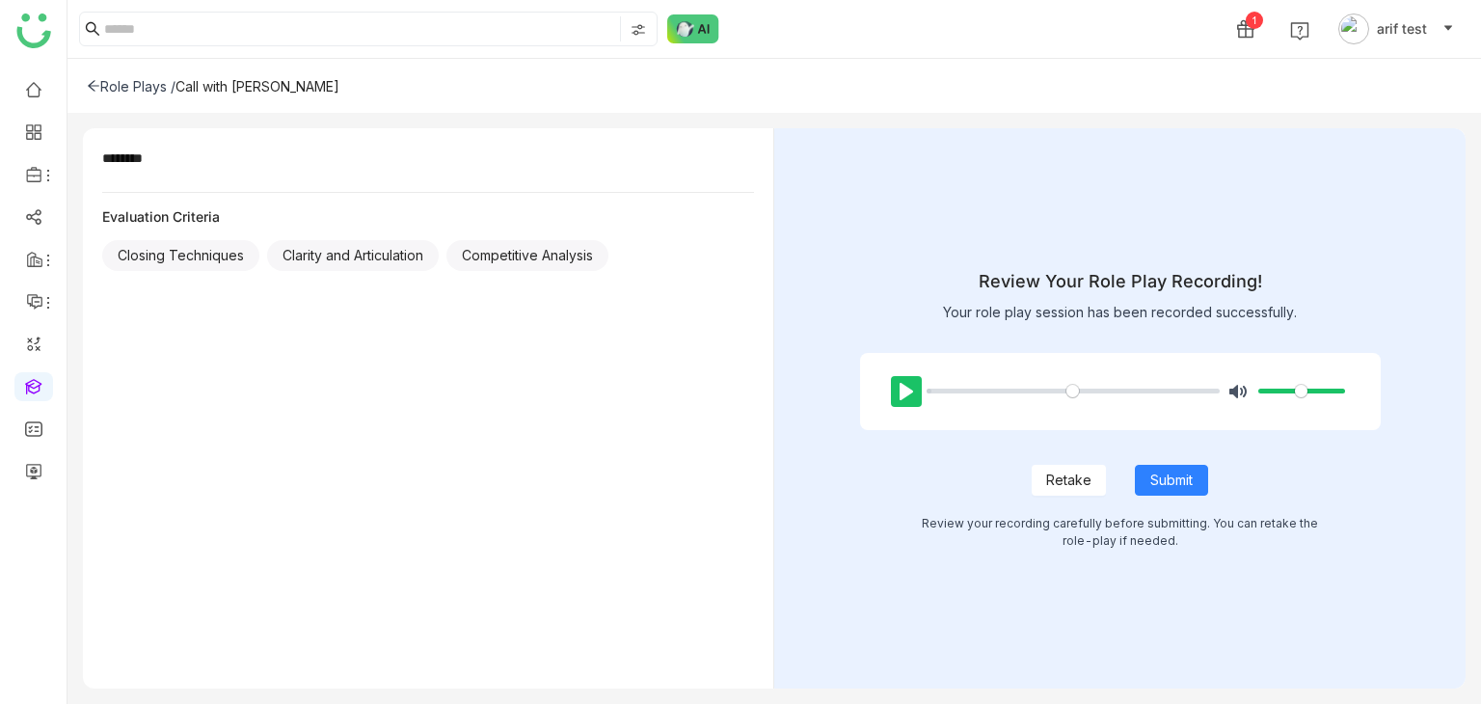
click at [903, 391] on button "Pause Play" at bounding box center [906, 391] width 31 height 31
click at [1071, 479] on span "Retake" at bounding box center [1068, 480] width 45 height 21
type input "****"
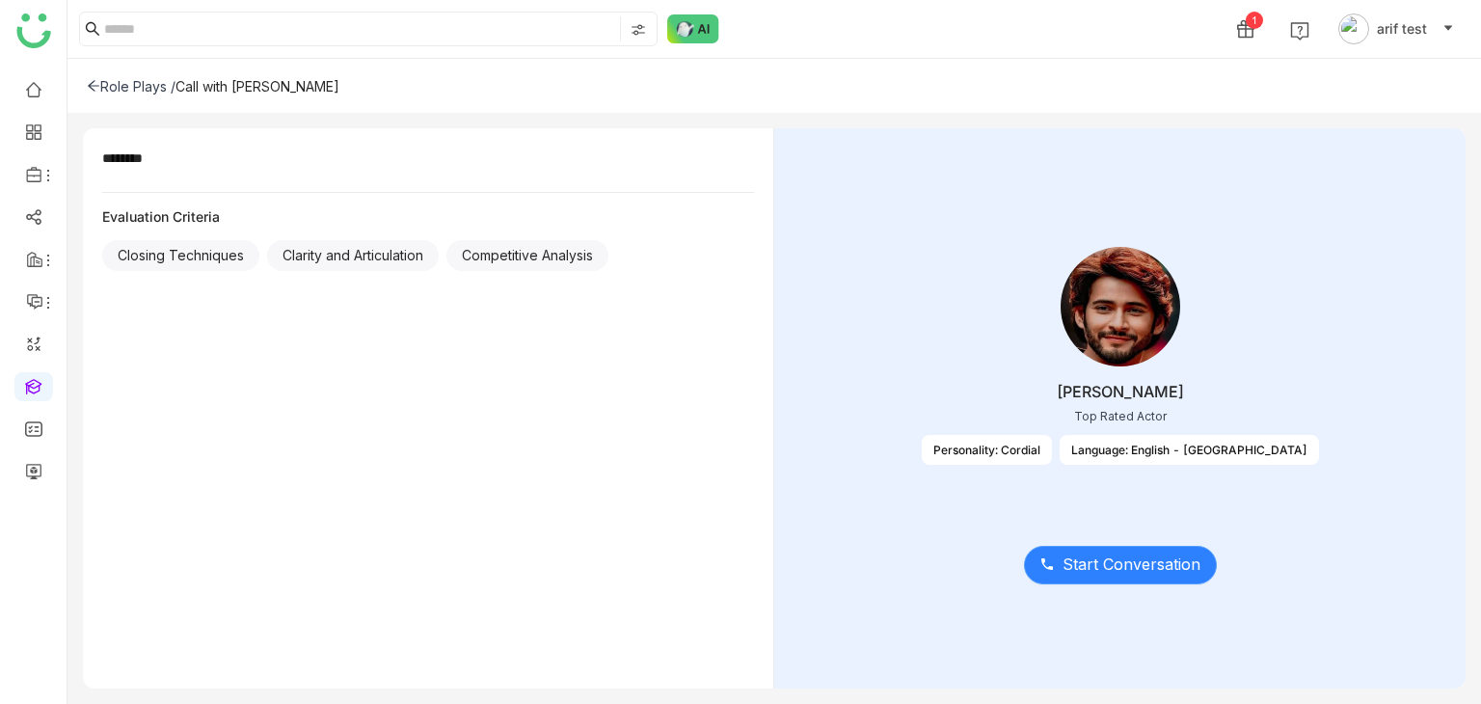
click at [1113, 553] on span "Start Conversation" at bounding box center [1132, 565] width 138 height 24
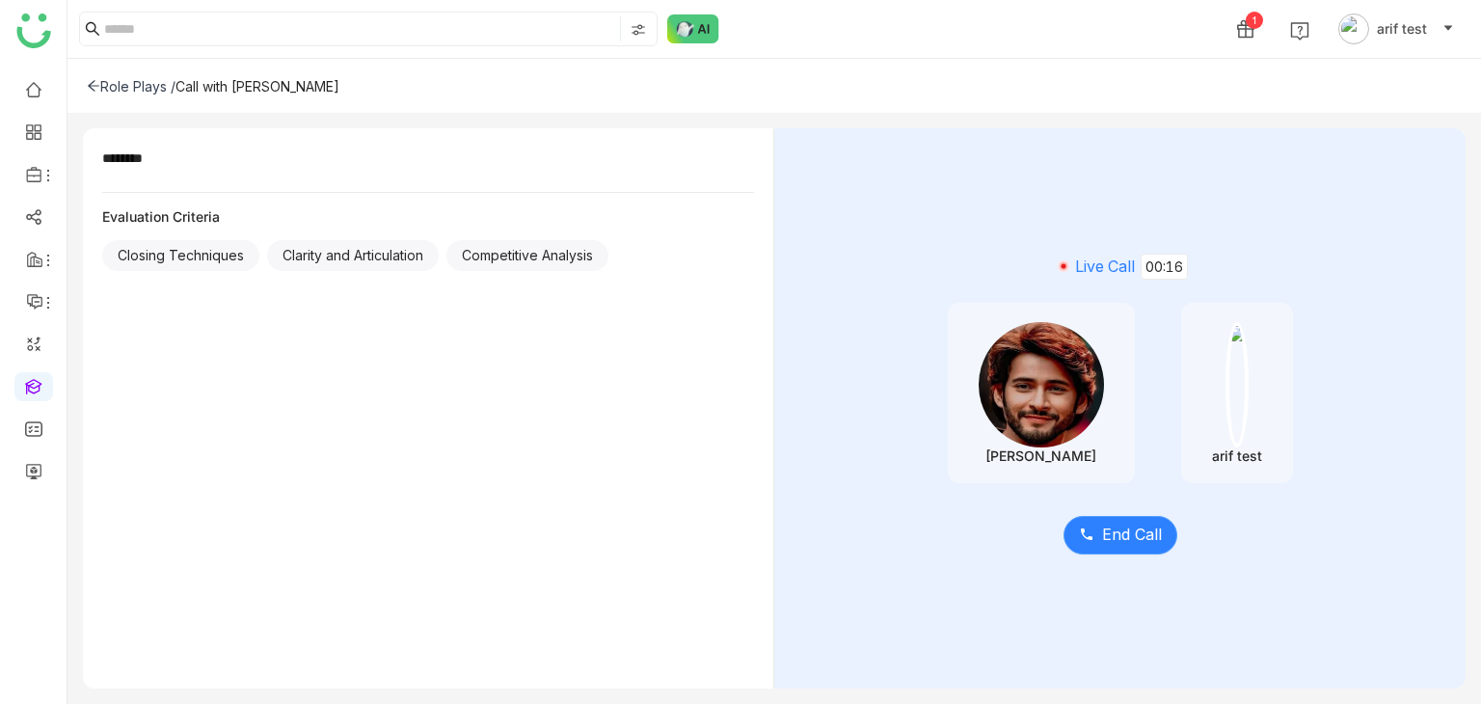
click at [1137, 541] on span "End Call" at bounding box center [1132, 535] width 60 height 24
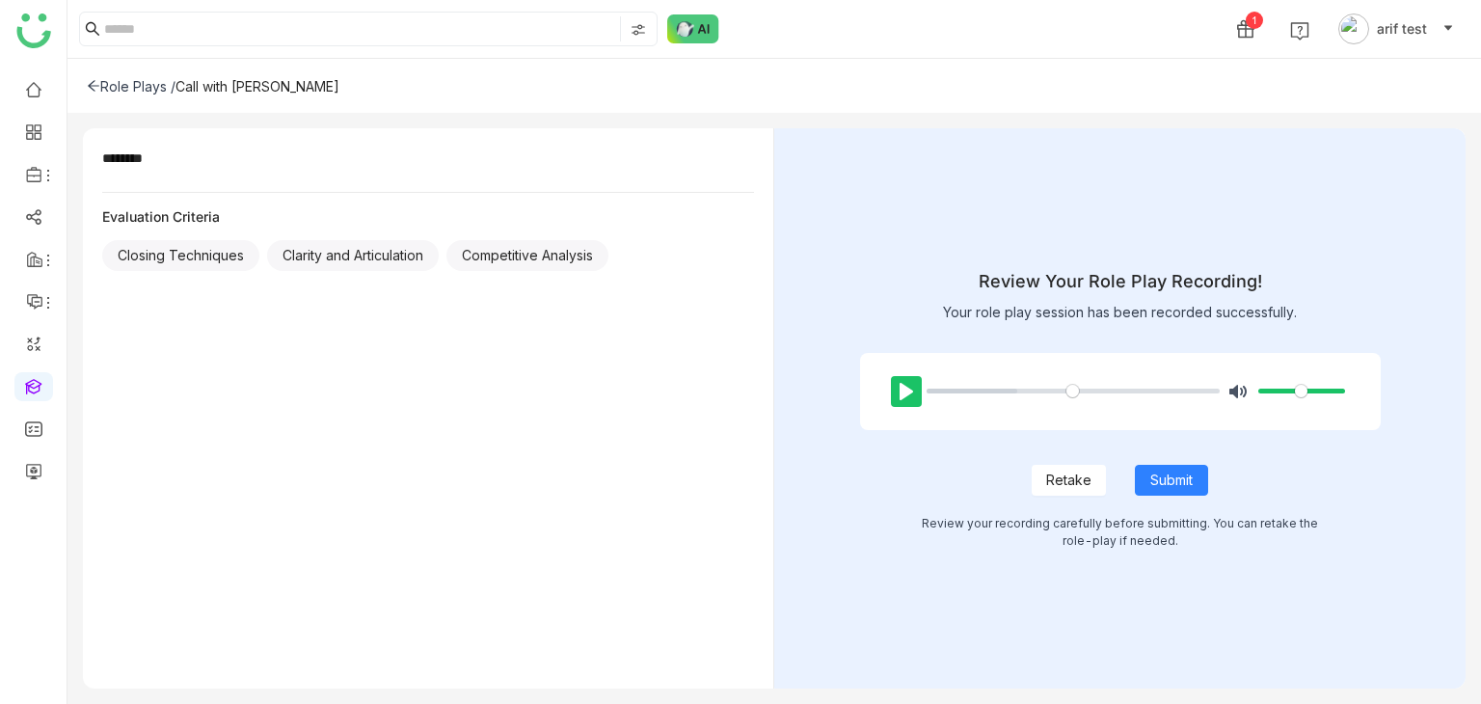
click at [903, 390] on button "Pause Play" at bounding box center [906, 391] width 31 height 31
click at [906, 402] on button "Pause Play" at bounding box center [906, 391] width 31 height 31
click at [107, 86] on div "Role Plays /" at bounding box center [131, 86] width 89 height 16
type input "*****"
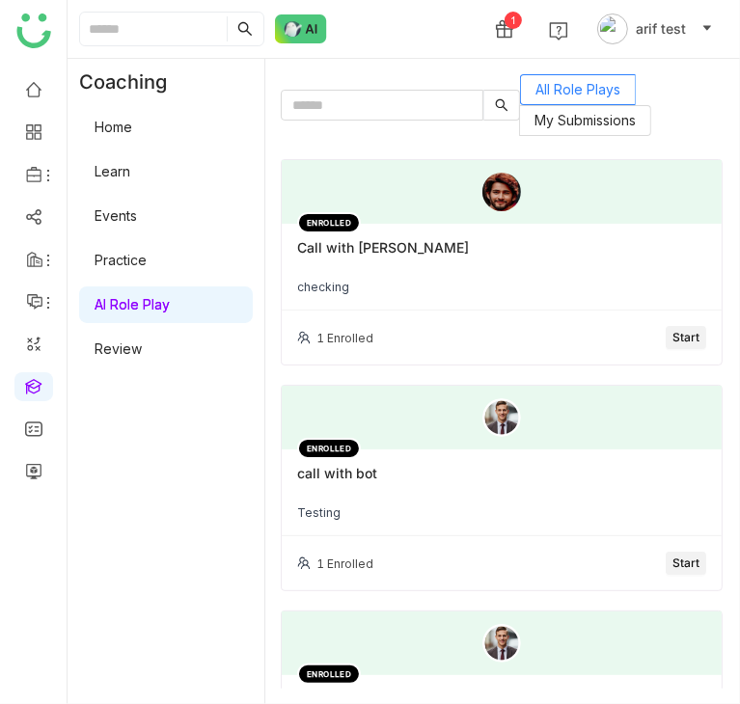
click at [413, 302] on div "ENROLLED Call with [PERSON_NAME]" at bounding box center [502, 267] width 440 height 87
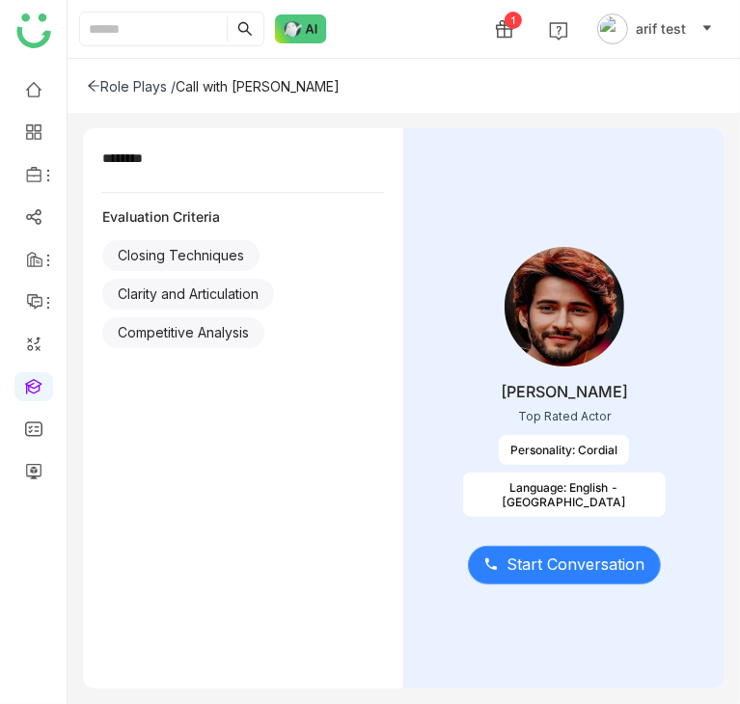
click at [547, 569] on span "Start Conversation" at bounding box center [575, 565] width 138 height 24
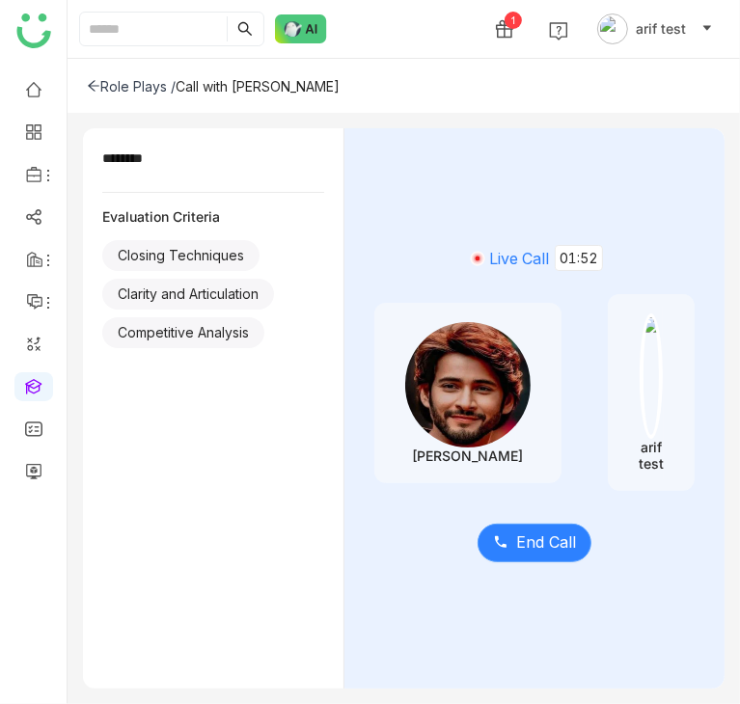
click at [516, 539] on span "End Call" at bounding box center [546, 542] width 60 height 24
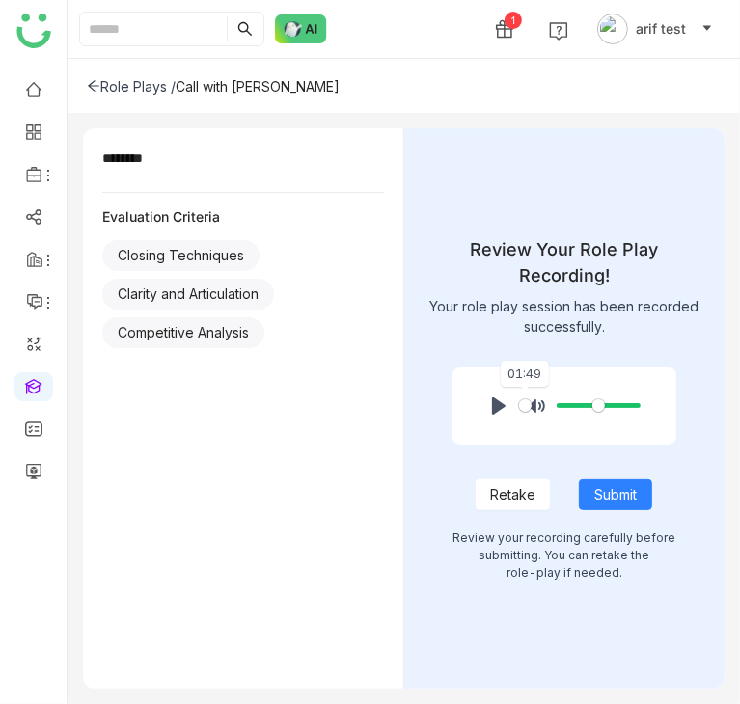
click at [526, 396] on input "Seek" at bounding box center [525, 405] width 13 height 18
click at [520, 488] on span "Retake" at bounding box center [512, 494] width 45 height 21
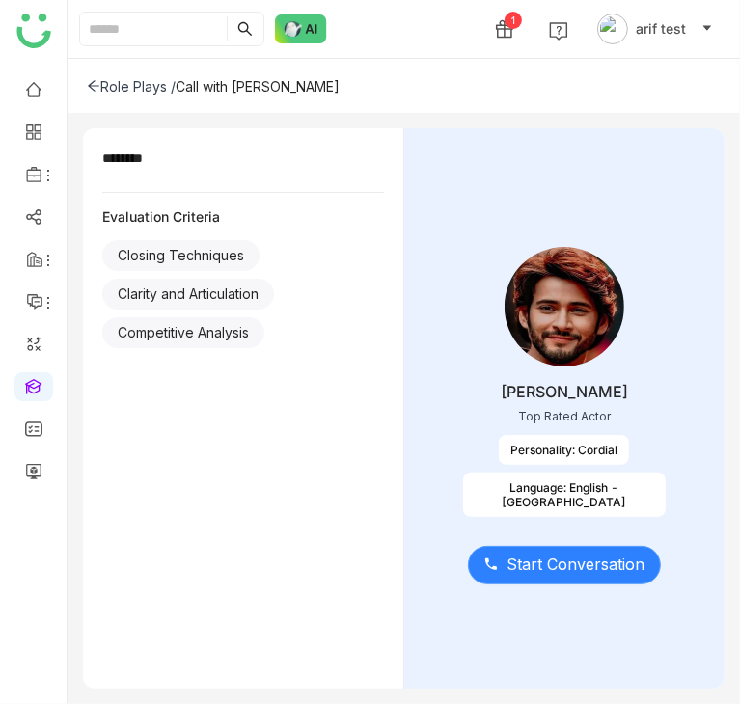
click at [537, 562] on span "Start Conversation" at bounding box center [575, 565] width 138 height 24
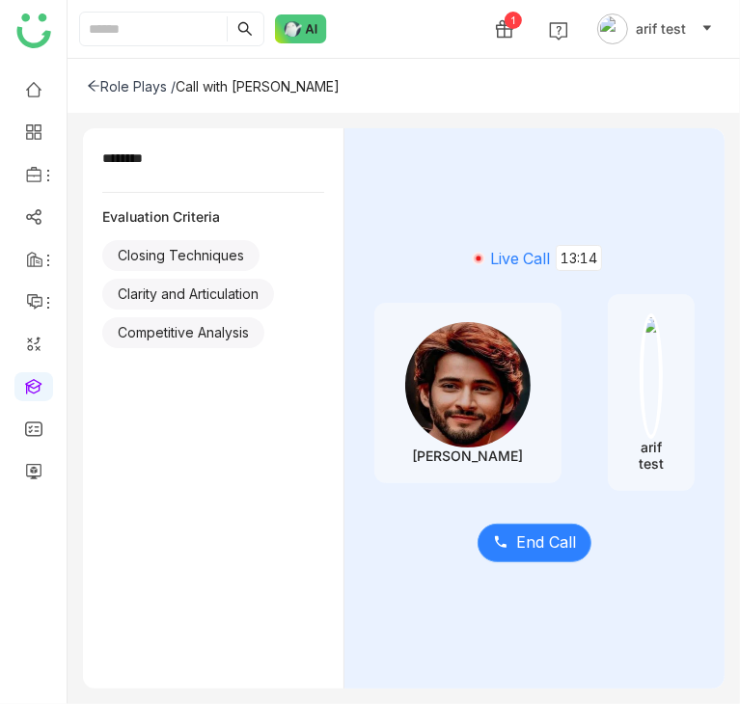
click at [516, 538] on span "End Call" at bounding box center [546, 542] width 60 height 24
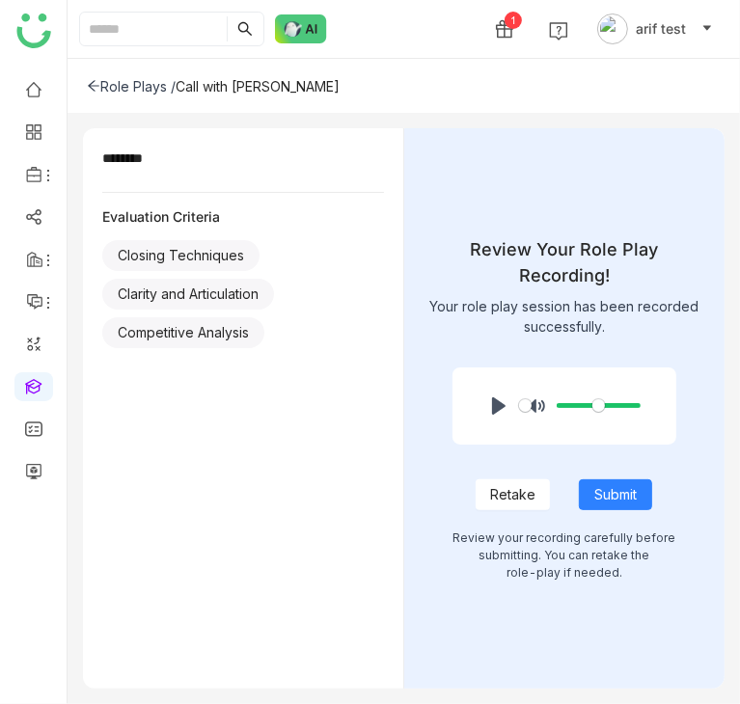
click at [503, 499] on div "Pause Play % buffered 00:00 Unmute Mute Retake Submit Review your recording car…" at bounding box center [564, 471] width 224 height 222
click at [517, 484] on span "Retake" at bounding box center [512, 494] width 45 height 21
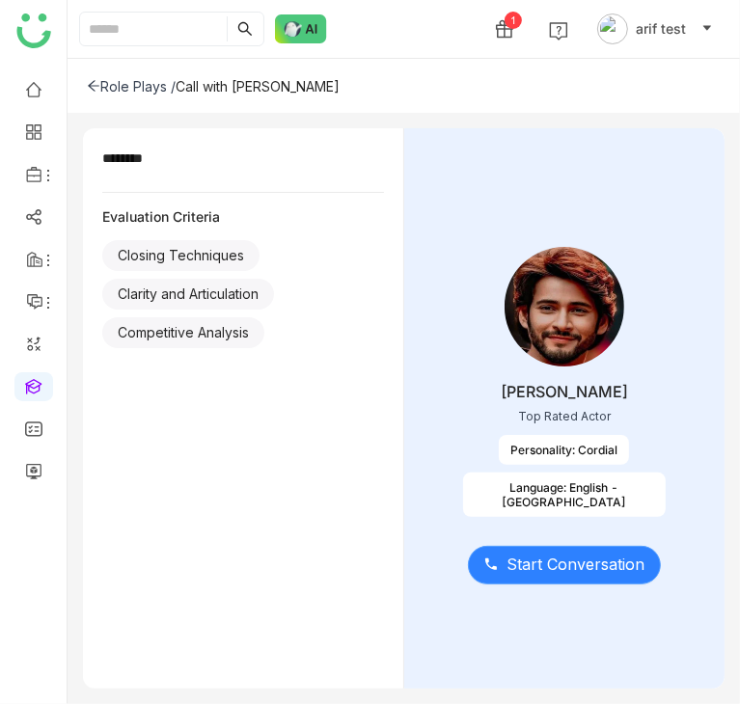
click at [519, 564] on span "Start Conversation" at bounding box center [575, 565] width 138 height 24
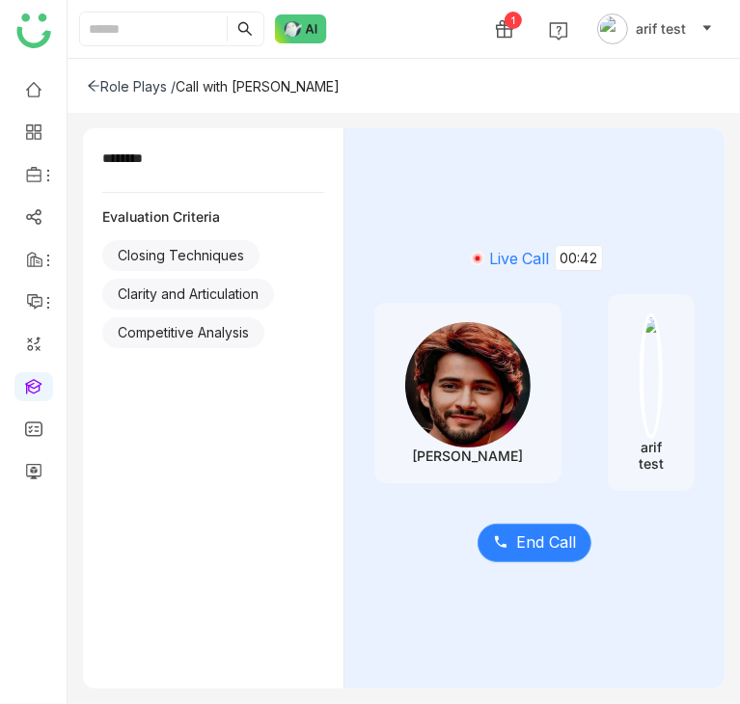
click at [516, 541] on span "End Call" at bounding box center [546, 542] width 60 height 24
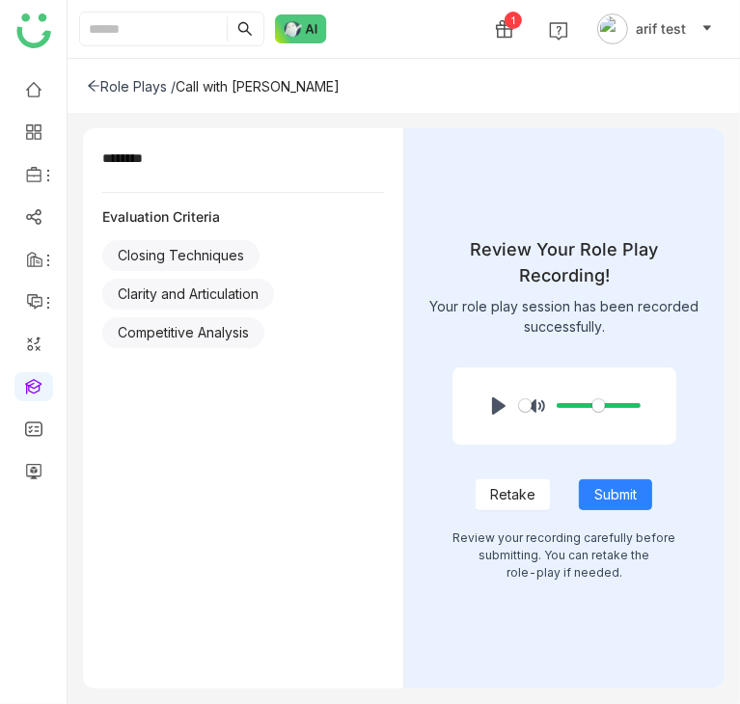
click at [504, 479] on button "Retake" at bounding box center [512, 494] width 74 height 31
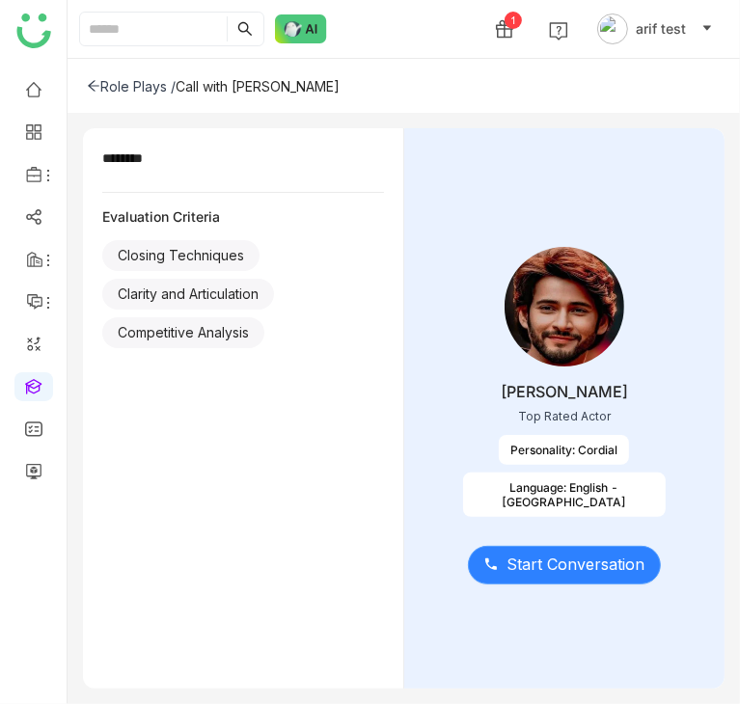
click at [565, 562] on span "Start Conversation" at bounding box center [575, 565] width 138 height 24
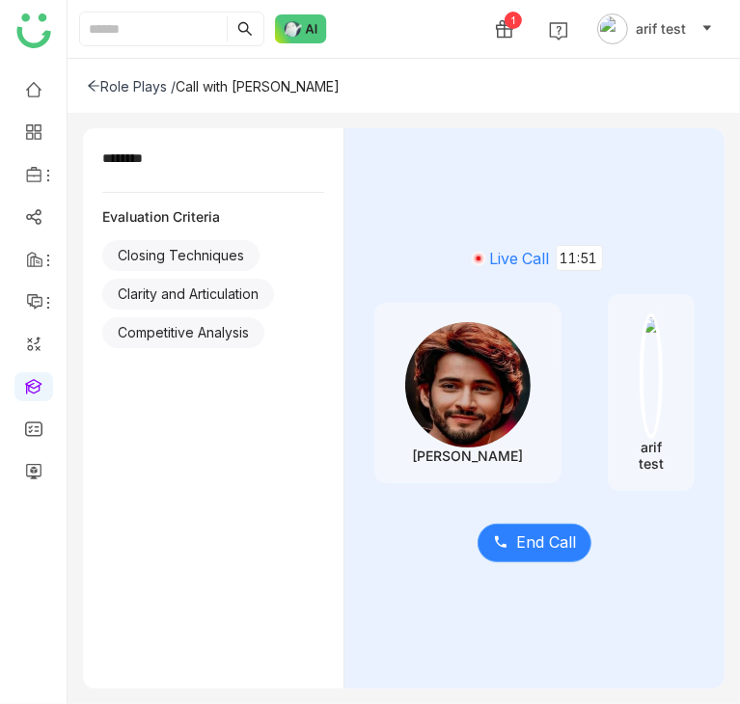
click at [516, 530] on span "End Call" at bounding box center [546, 542] width 60 height 24
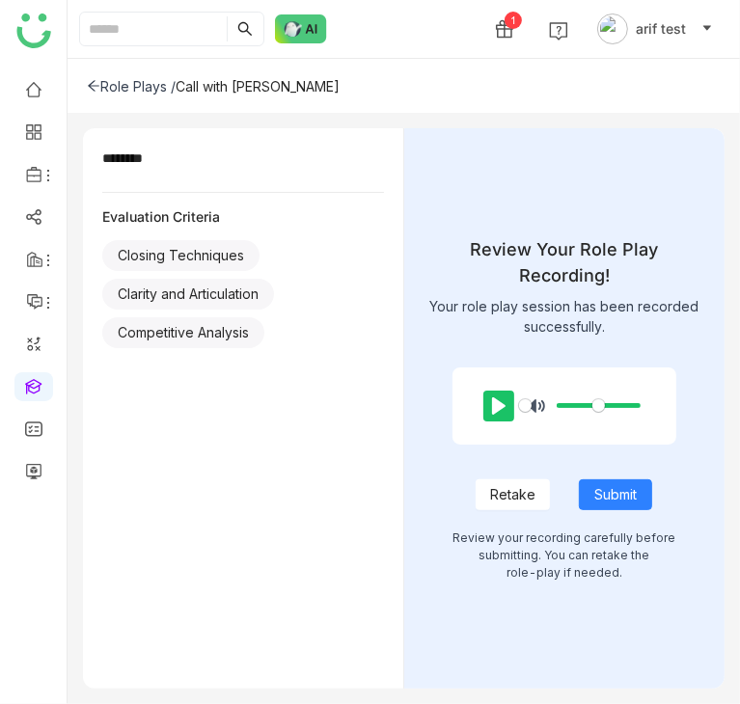
click at [498, 402] on button "Pause Play" at bounding box center [498, 406] width 31 height 31
click at [511, 484] on span "Retake" at bounding box center [512, 494] width 45 height 21
type input "*****"
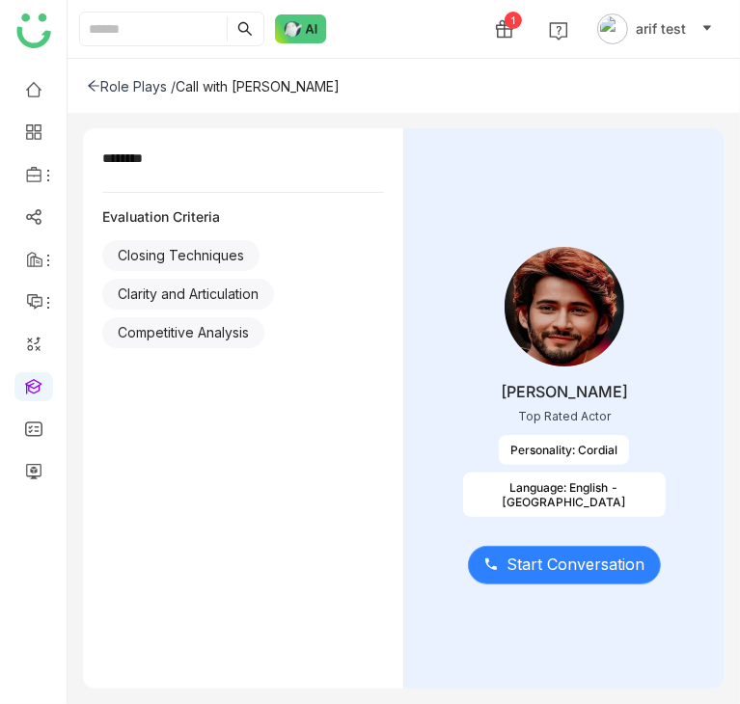
click at [579, 553] on span "Start Conversation" at bounding box center [575, 565] width 138 height 24
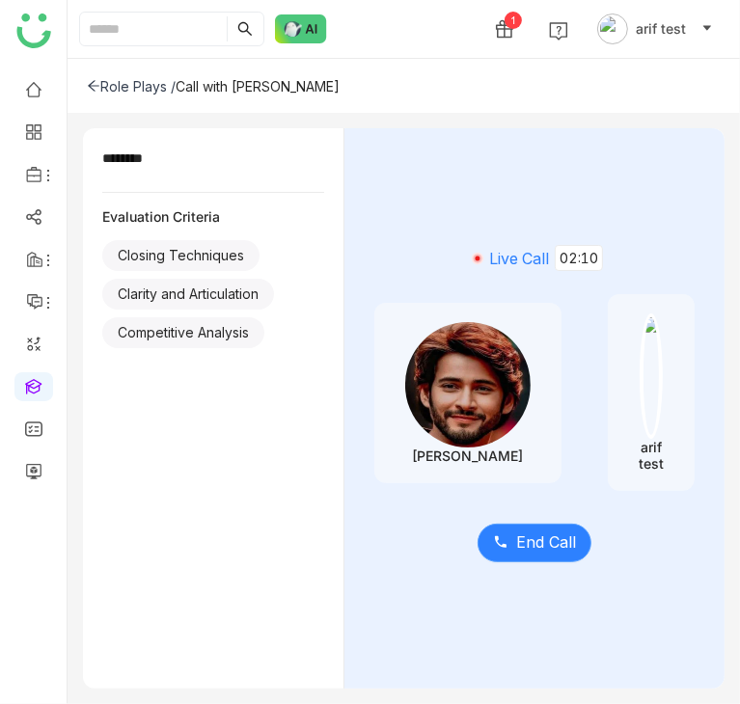
click at [516, 542] on span "End Call" at bounding box center [546, 542] width 60 height 24
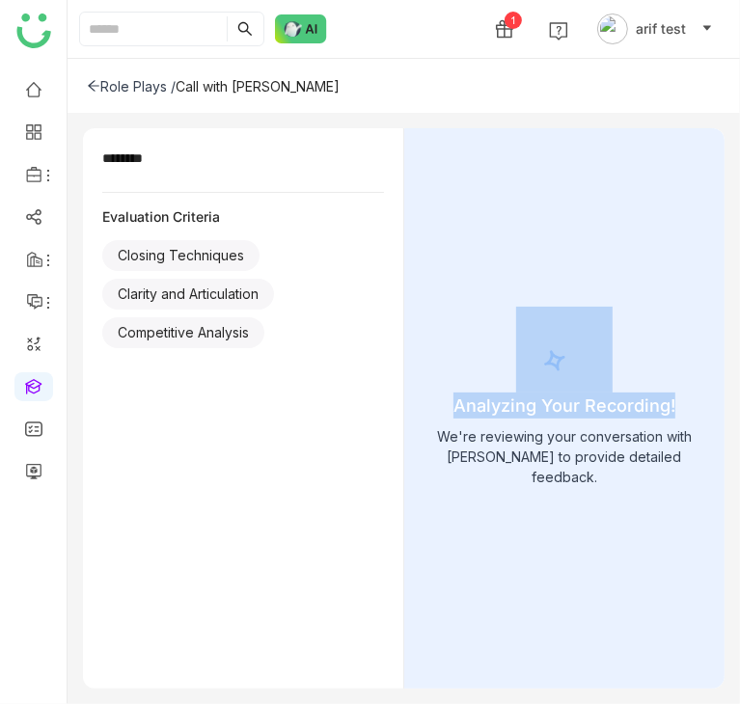
drag, startPoint x: 674, startPoint y: 410, endPoint x: 442, endPoint y: 391, distance: 233.2
click at [442, 391] on div "Analyzing Your Recording! We're reviewing your conversation with Mahesh Babu to…" at bounding box center [564, 408] width 281 height 203
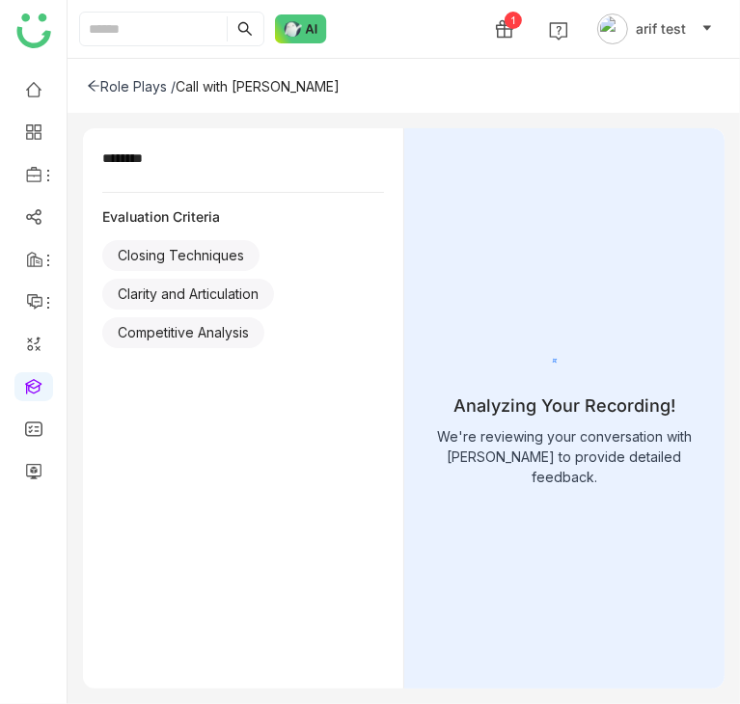
click at [537, 581] on div "Analyzing Your Recording! We're reviewing your conversation with Mahesh Babu to…" at bounding box center [564, 408] width 321 height 560
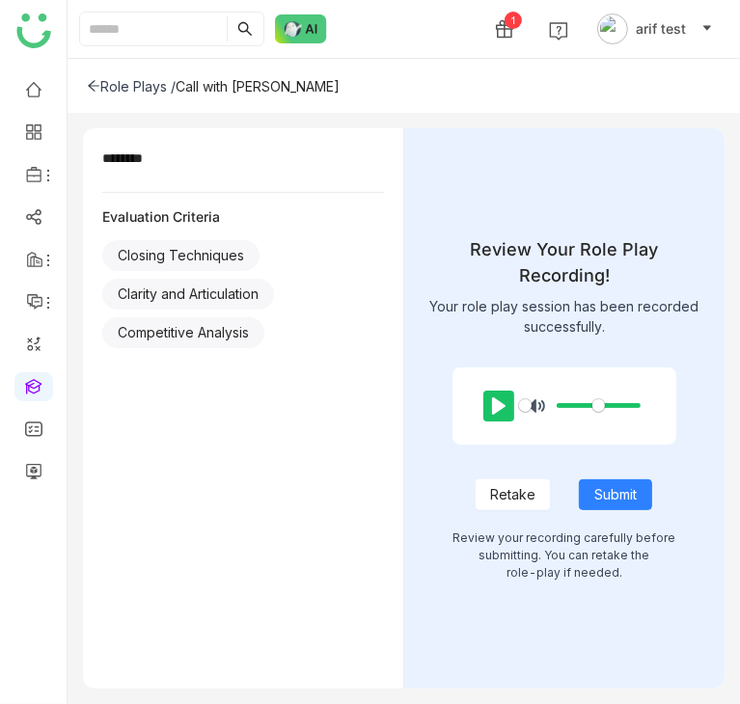
click at [494, 391] on button "Pause Play" at bounding box center [498, 406] width 31 height 31
click at [517, 484] on span "Retake" at bounding box center [512, 494] width 45 height 21
type input "*****"
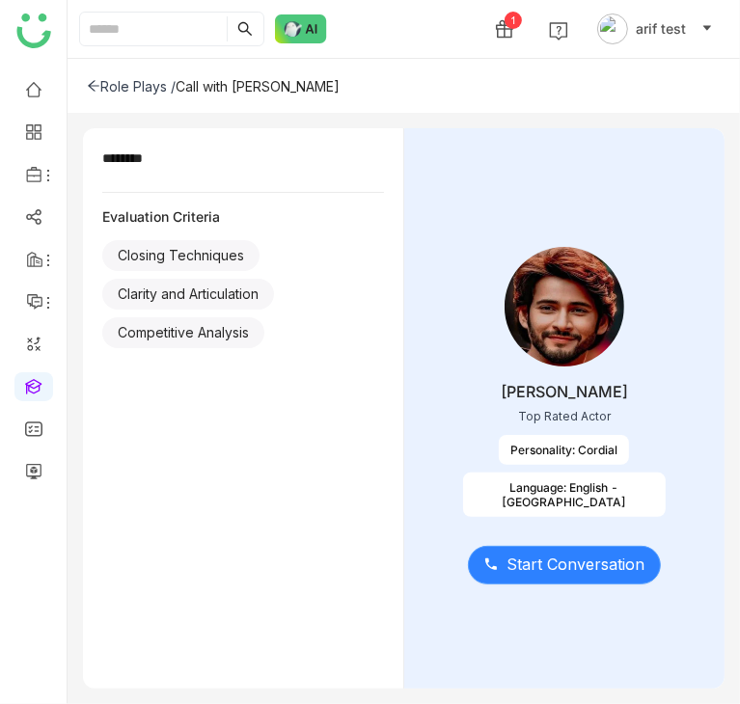
click at [520, 572] on span "Start Conversation" at bounding box center [575, 565] width 138 height 24
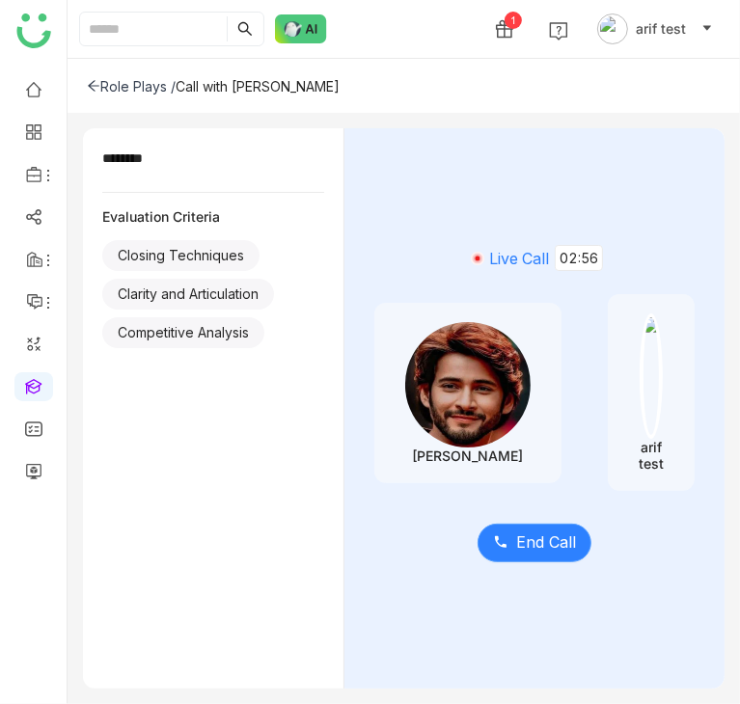
click at [516, 543] on span "End Call" at bounding box center [546, 542] width 60 height 24
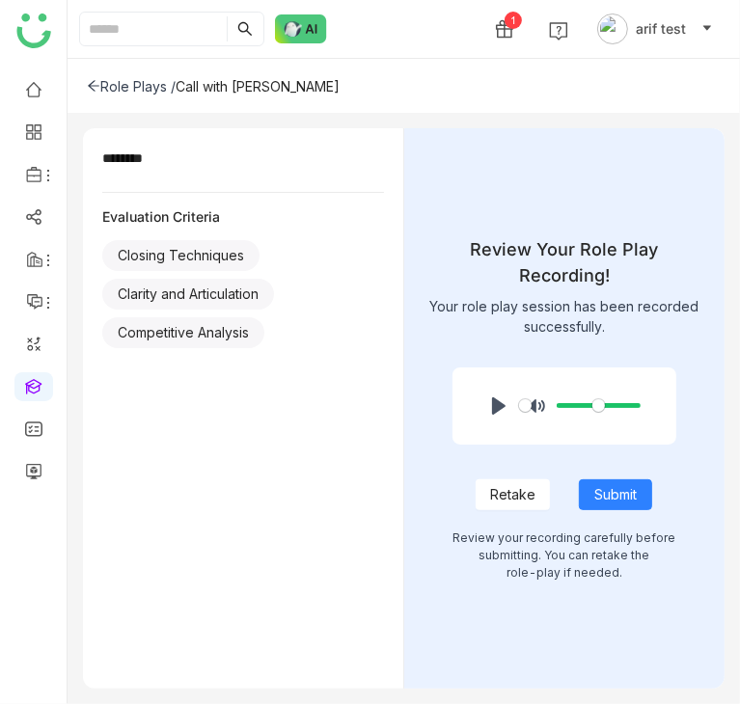
click at [515, 484] on span "Retake" at bounding box center [512, 494] width 45 height 21
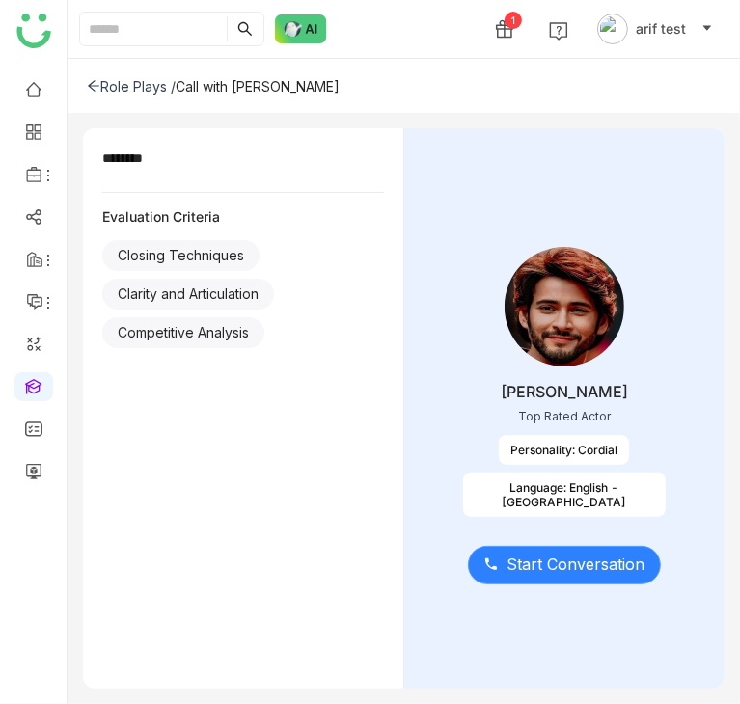
click at [609, 572] on span "Start Conversation" at bounding box center [575, 565] width 138 height 24
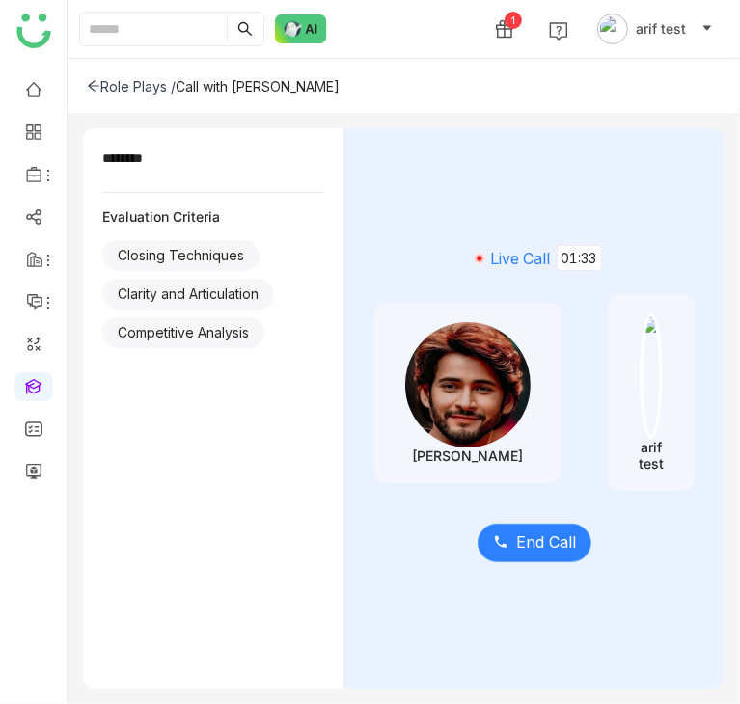
click at [477, 524] on button "End Call" at bounding box center [534, 543] width 114 height 39
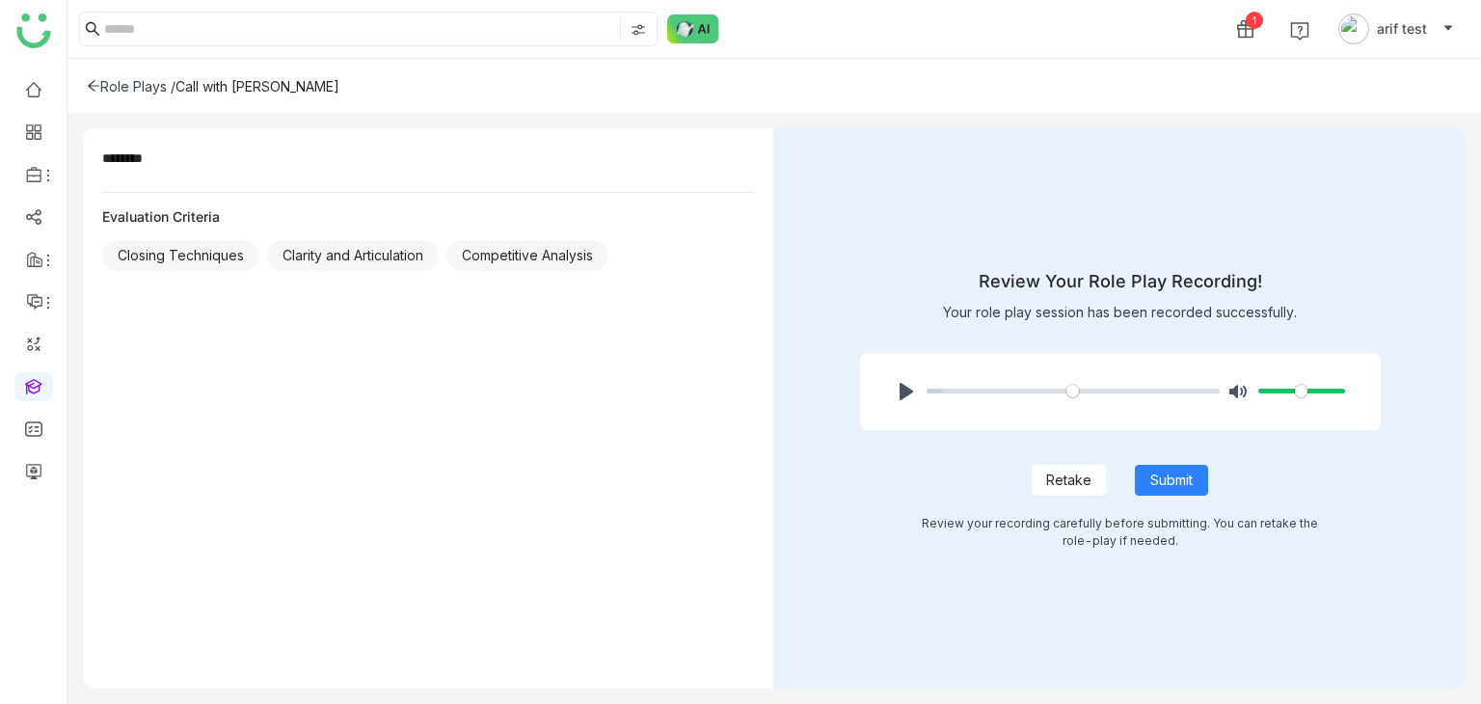
click at [92, 82] on icon at bounding box center [94, 86] width 12 height 11
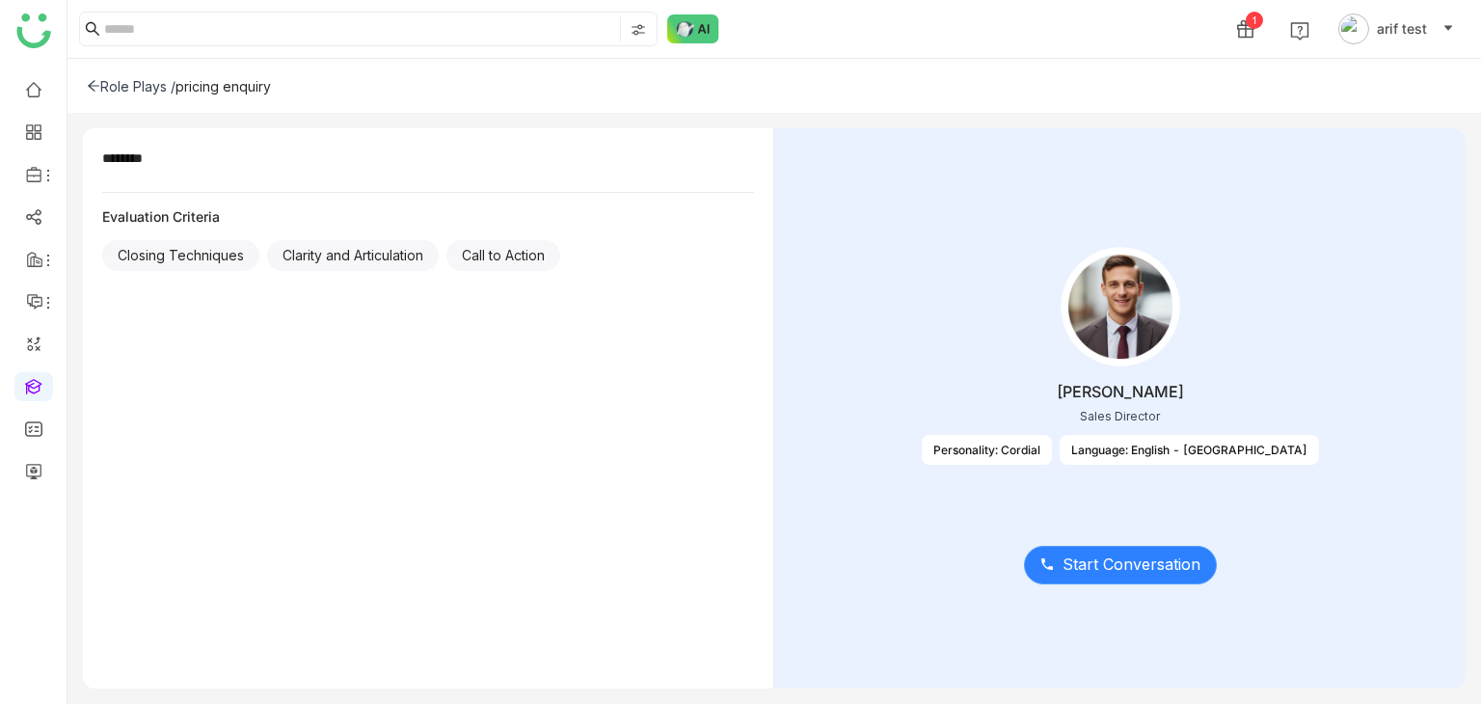
click at [1072, 553] on span "Start Conversation" at bounding box center [1132, 565] width 138 height 24
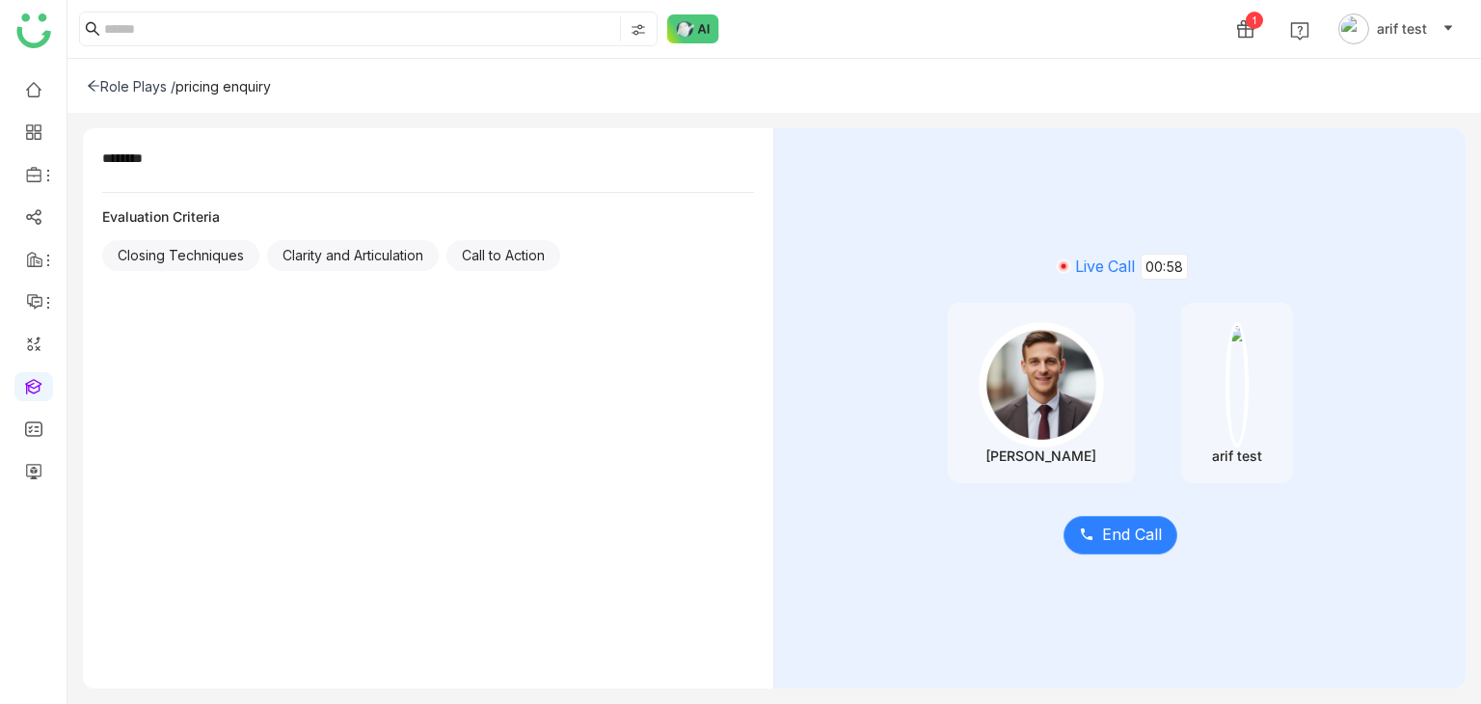
click at [1122, 547] on button "End Call" at bounding box center [1121, 535] width 114 height 39
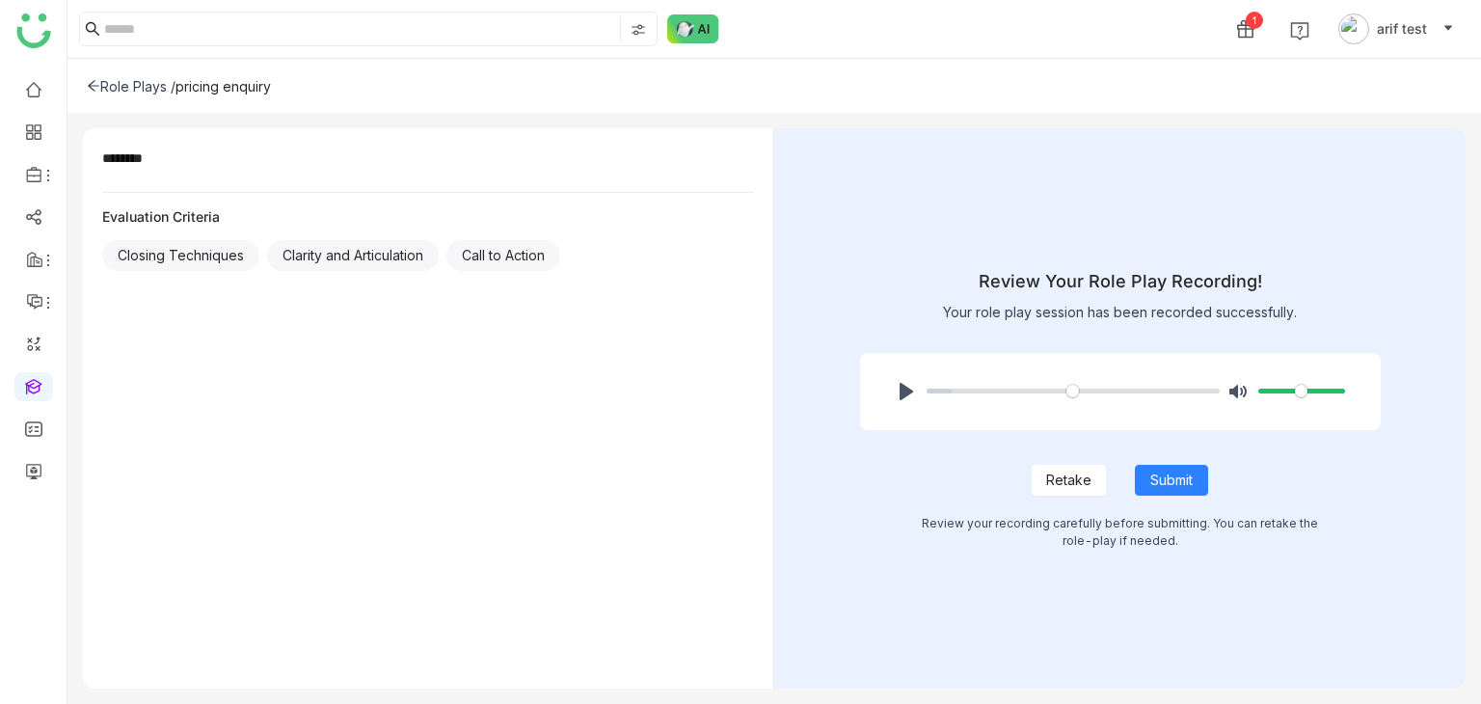
click at [1079, 494] on button "Retake" at bounding box center [1069, 480] width 74 height 31
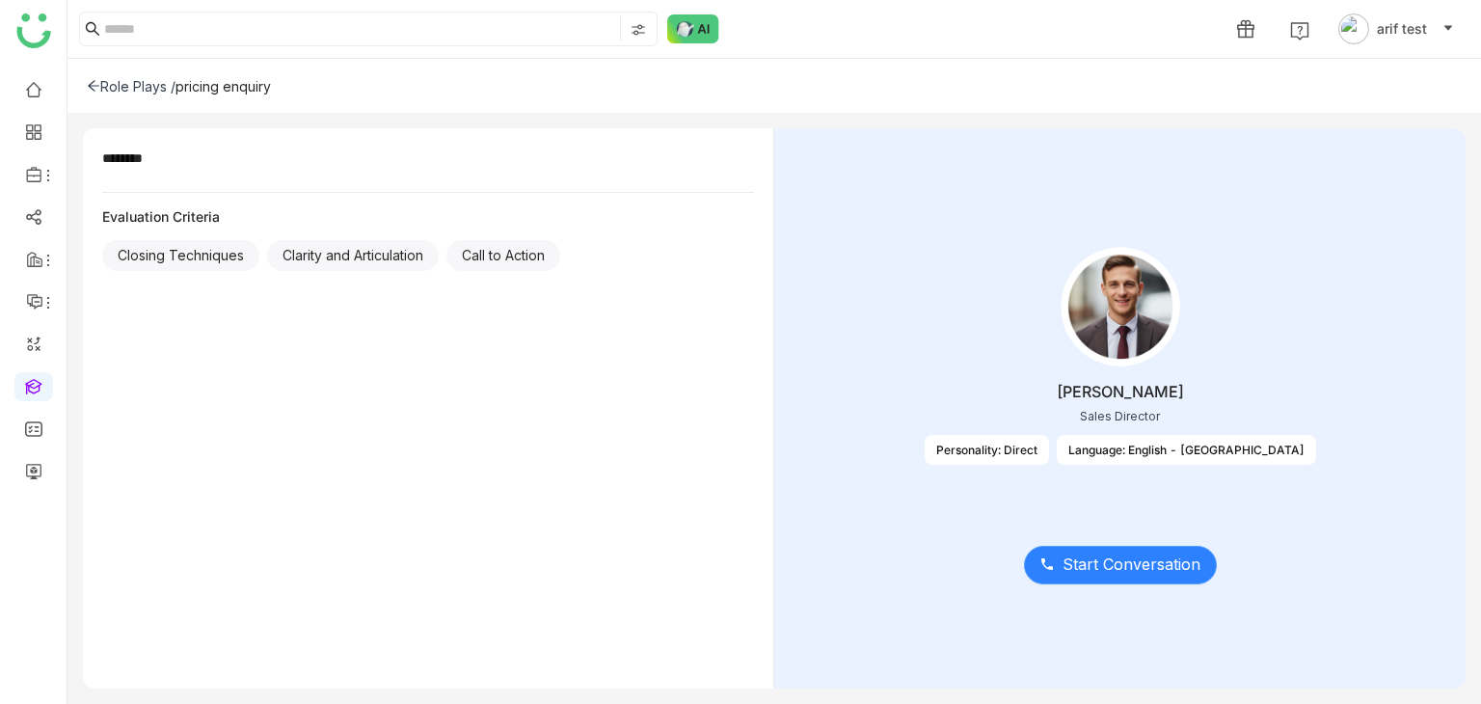
click at [1059, 565] on button "Start Conversation" at bounding box center [1120, 565] width 193 height 39
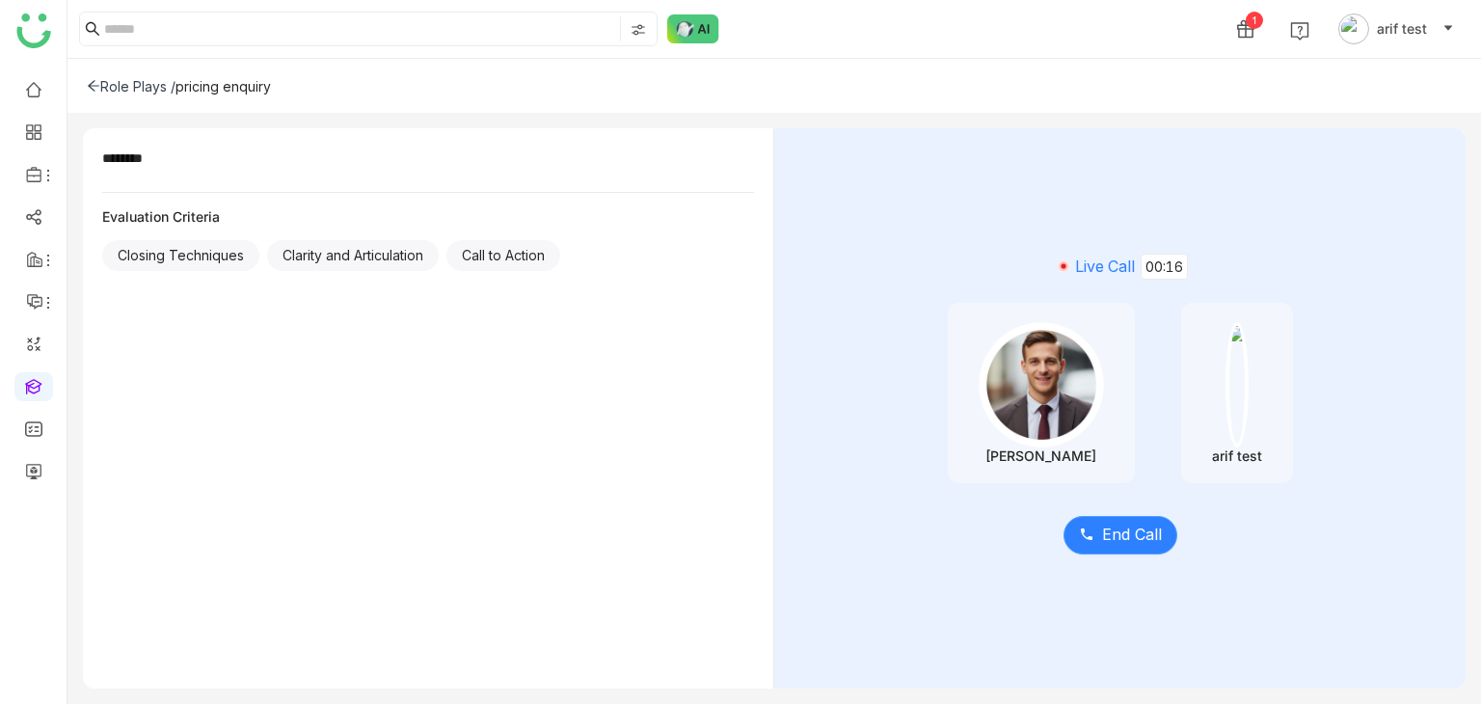
click at [1141, 544] on span "End Call" at bounding box center [1132, 535] width 60 height 24
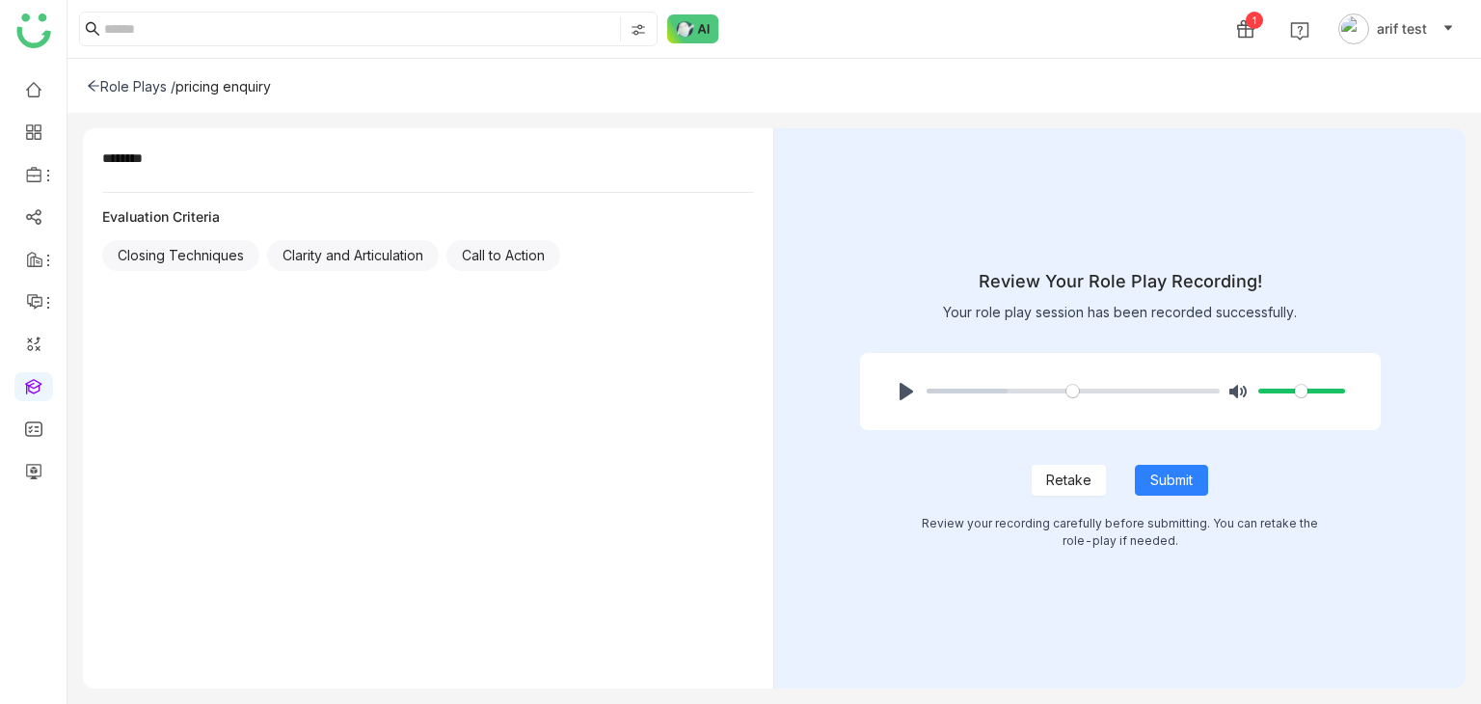
click at [1080, 462] on div "Retake Submit" at bounding box center [1120, 463] width 521 height 66
click at [1081, 475] on span "Retake" at bounding box center [1068, 480] width 45 height 21
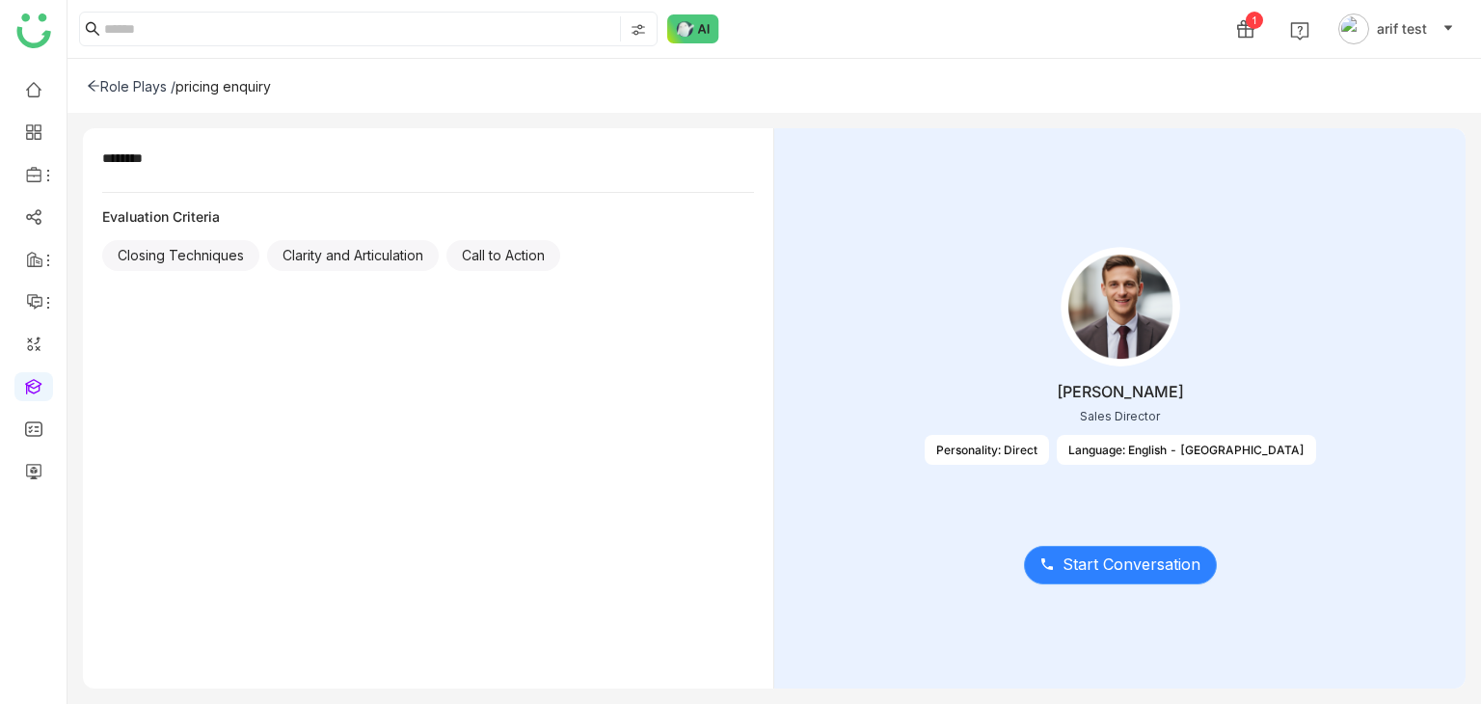
click at [1086, 546] on button "Start Conversation" at bounding box center [1120, 565] width 193 height 39
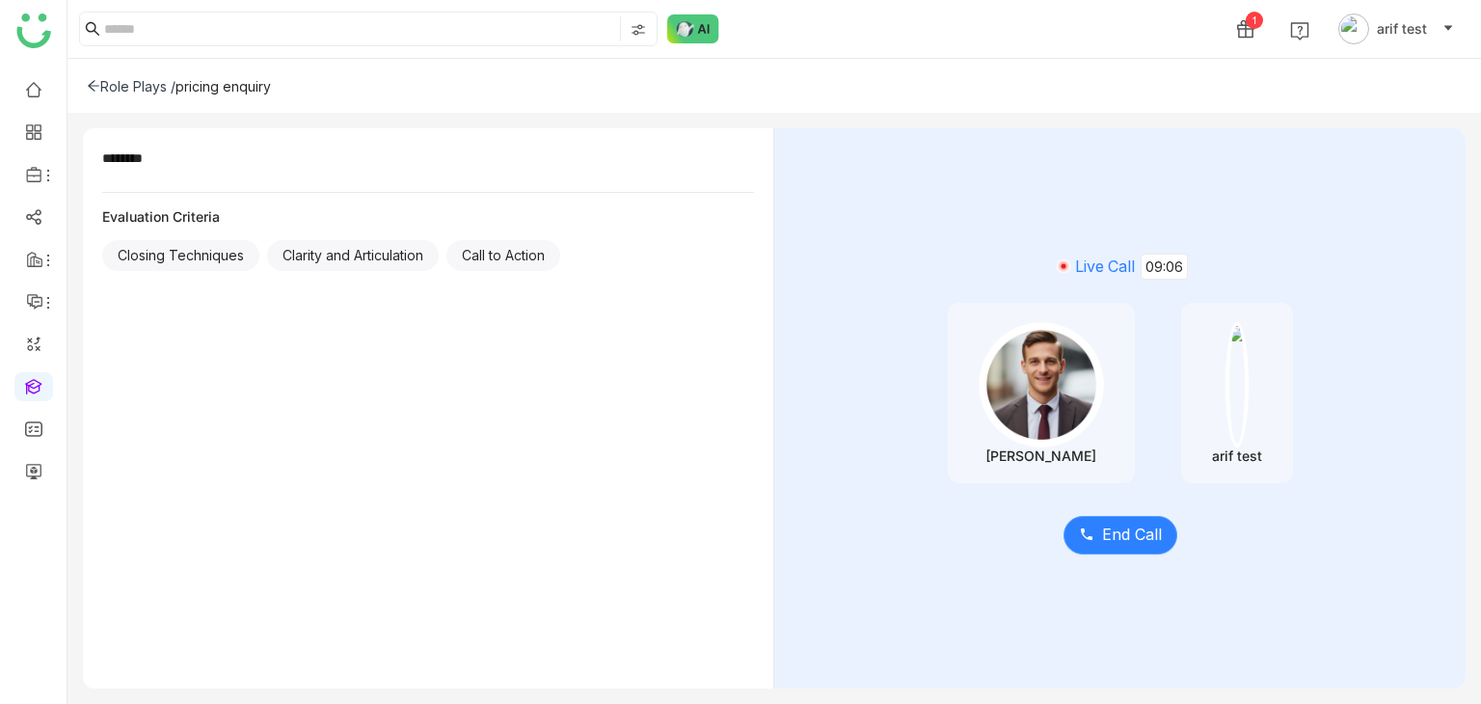
click at [1145, 530] on span "End Call" at bounding box center [1132, 535] width 60 height 24
